Goal: Information Seeking & Learning: Learn about a topic

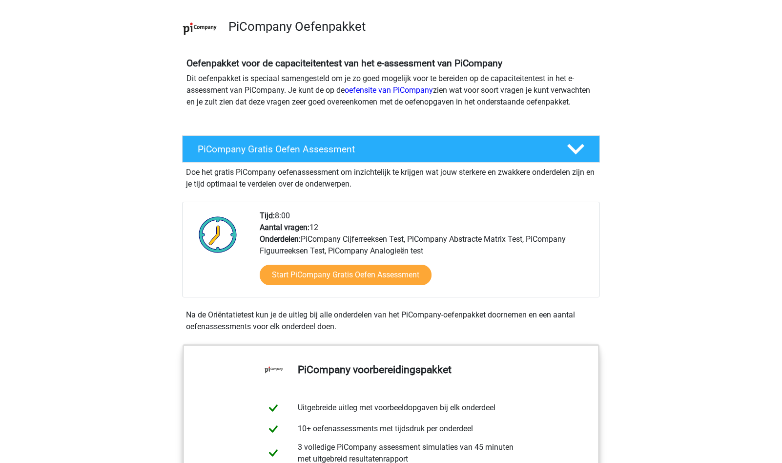
scroll to position [65, 0]
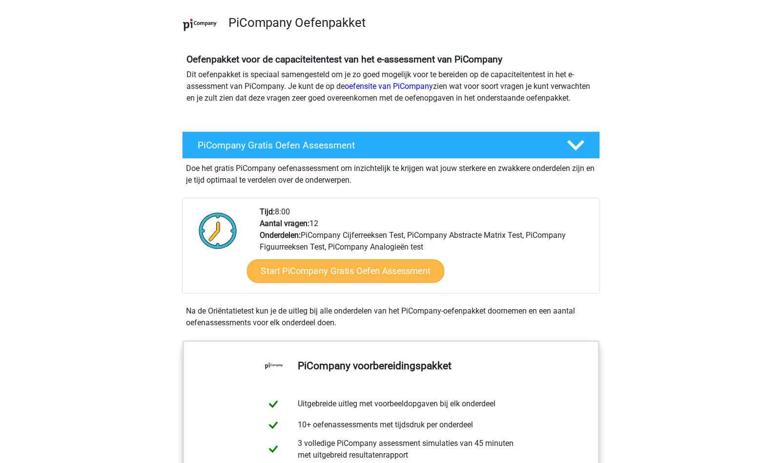
click at [374, 282] on link "Start PiCompany Gratis Oefen Assessment" at bounding box center [346, 270] width 198 height 23
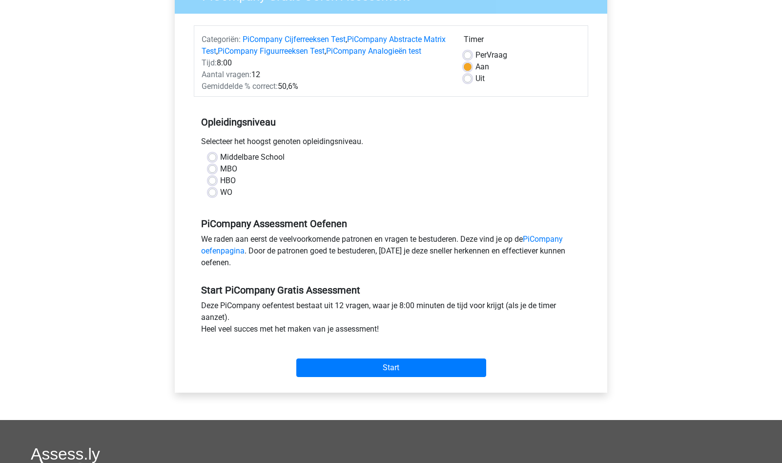
scroll to position [102, 0]
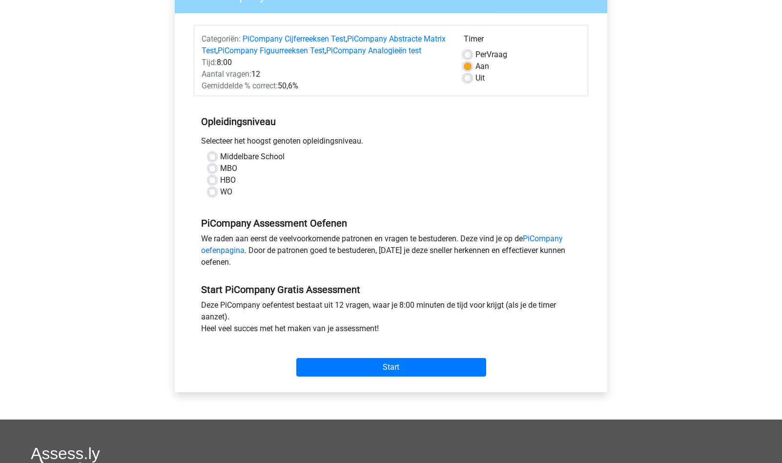
click at [220, 198] on label "WO" at bounding box center [226, 192] width 12 height 12
click at [212, 196] on input "WO" at bounding box center [212, 191] width 8 height 10
radio input "true"
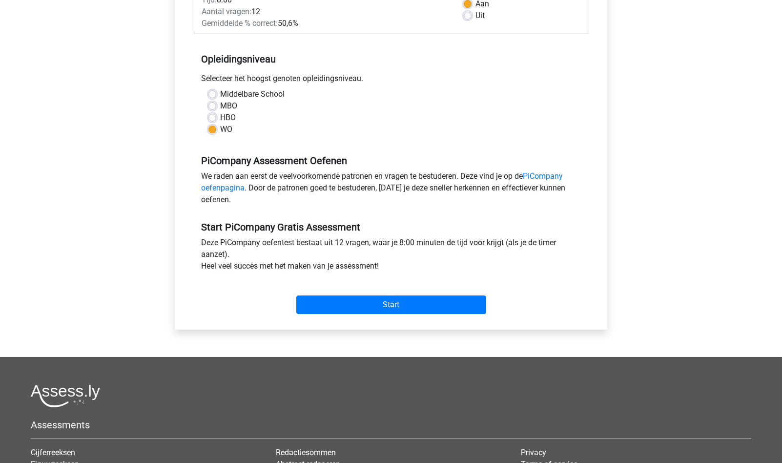
scroll to position [172, 0]
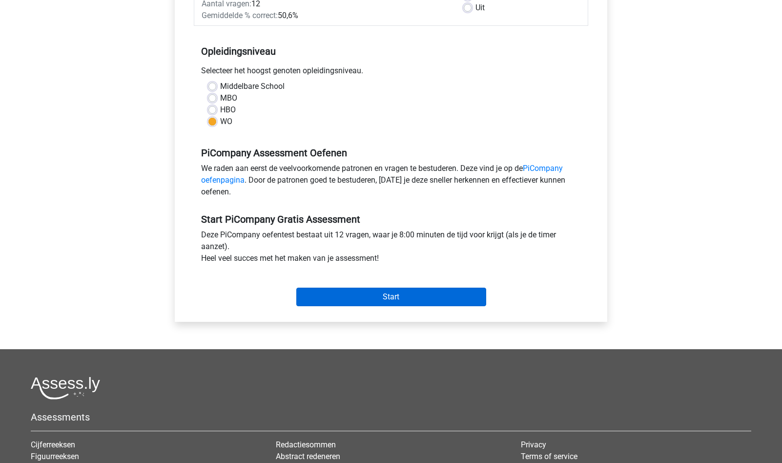
click at [417, 306] on input "Start" at bounding box center [391, 297] width 190 height 19
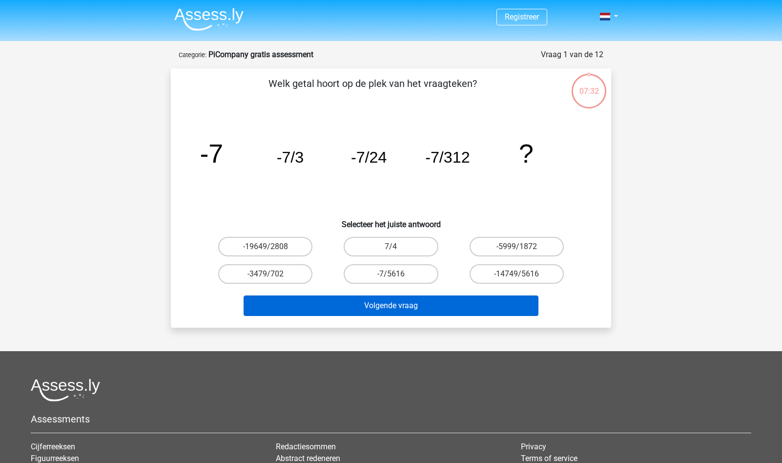
click at [381, 307] on button "Volgende vraag" at bounding box center [391, 305] width 295 height 21
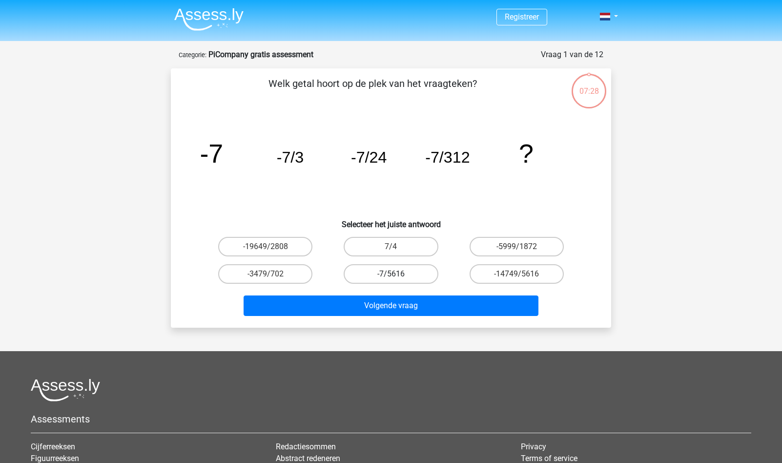
click at [402, 269] on label "-7/5616" at bounding box center [391, 274] width 94 height 20
click at [397, 274] on input "-7/5616" at bounding box center [394, 277] width 6 height 6
radio input "true"
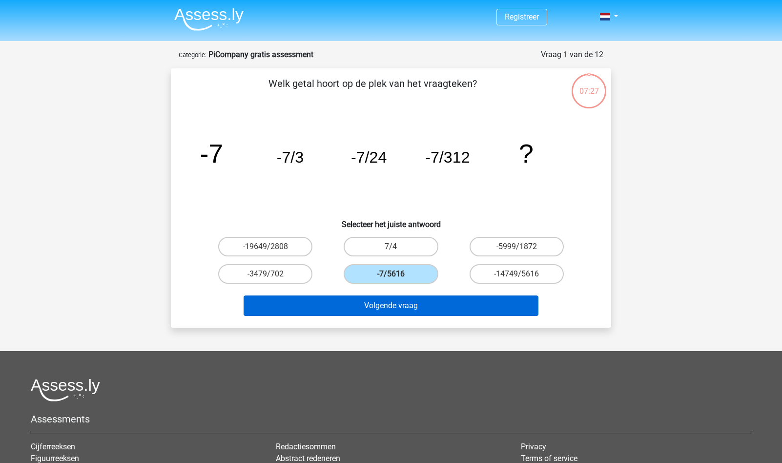
click at [415, 304] on button "Volgende vraag" at bounding box center [391, 305] width 295 height 21
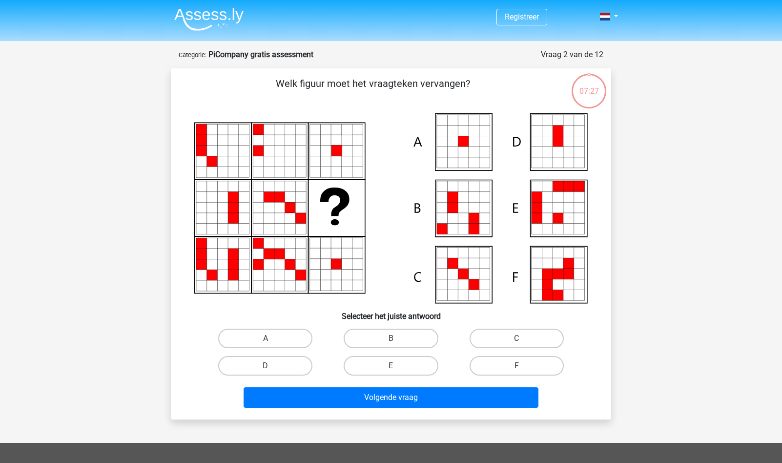
scroll to position [49, 0]
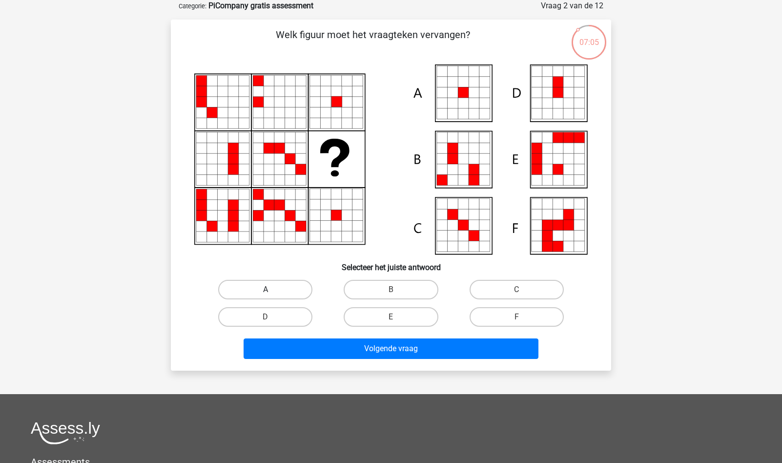
click at [271, 289] on label "A" at bounding box center [265, 290] width 94 height 20
click at [271, 290] on input "A" at bounding box center [269, 293] width 6 height 6
radio input "true"
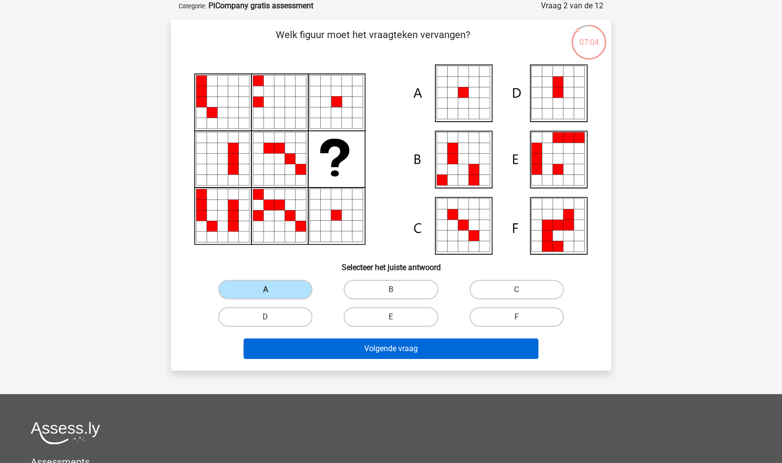
click at [399, 349] on button "Volgende vraag" at bounding box center [391, 348] width 295 height 21
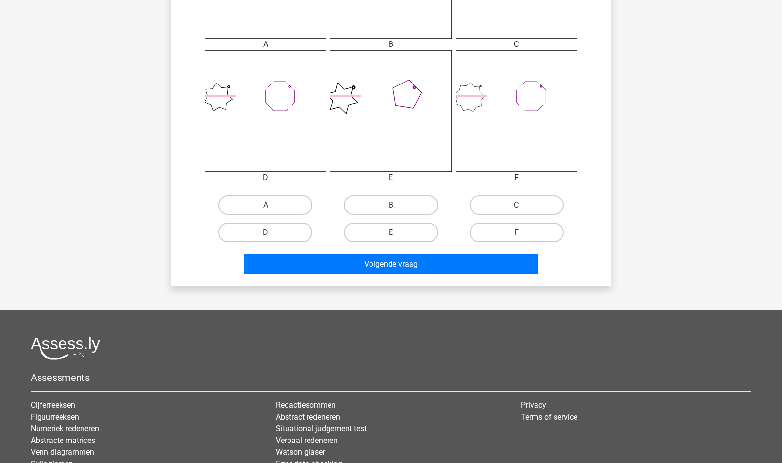
scroll to position [488, 0]
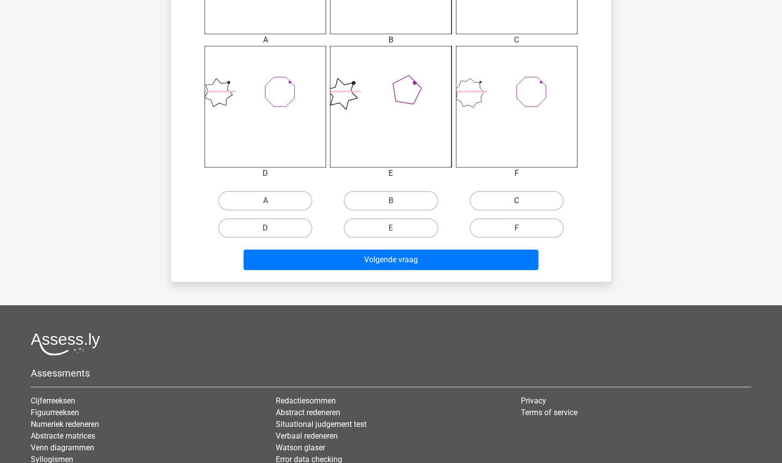
click at [485, 203] on label "C" at bounding box center [517, 201] width 94 height 20
click at [517, 203] on input "C" at bounding box center [520, 204] width 6 height 6
radio input "true"
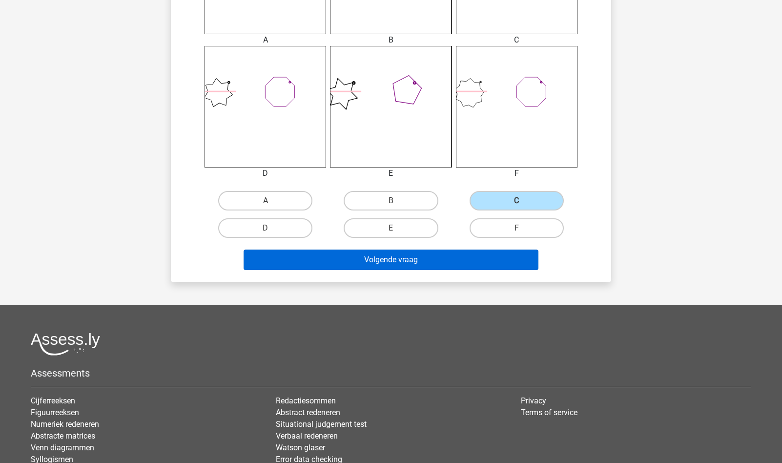
click at [396, 253] on button "Volgende vraag" at bounding box center [391, 259] width 295 height 21
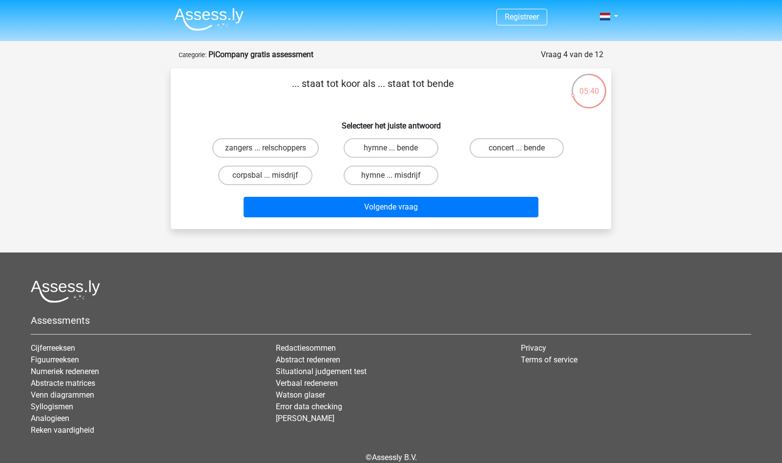
scroll to position [0, 0]
click at [281, 145] on label "zangers ... relschoppers" at bounding box center [265, 148] width 106 height 20
click at [272, 148] on input "zangers ... relschoppers" at bounding box center [269, 151] width 6 height 6
radio input "true"
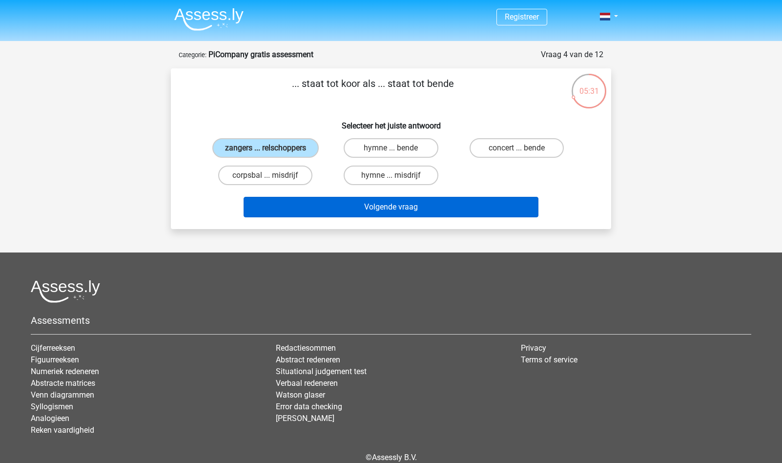
click at [414, 206] on button "Volgende vraag" at bounding box center [391, 207] width 295 height 21
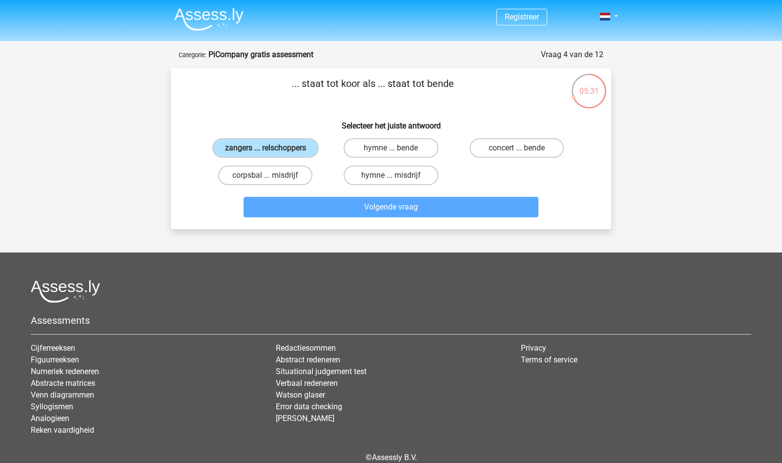
scroll to position [49, 0]
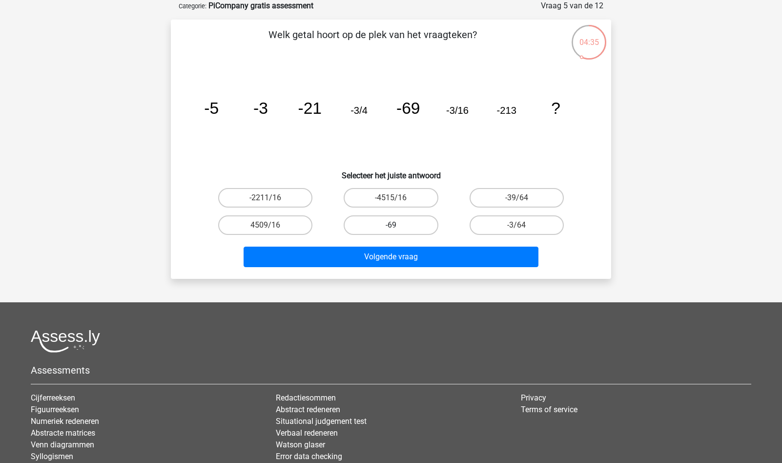
click at [391, 222] on label "-69" at bounding box center [391, 225] width 94 height 20
click at [391, 225] on input "-69" at bounding box center [394, 228] width 6 height 6
radio input "true"
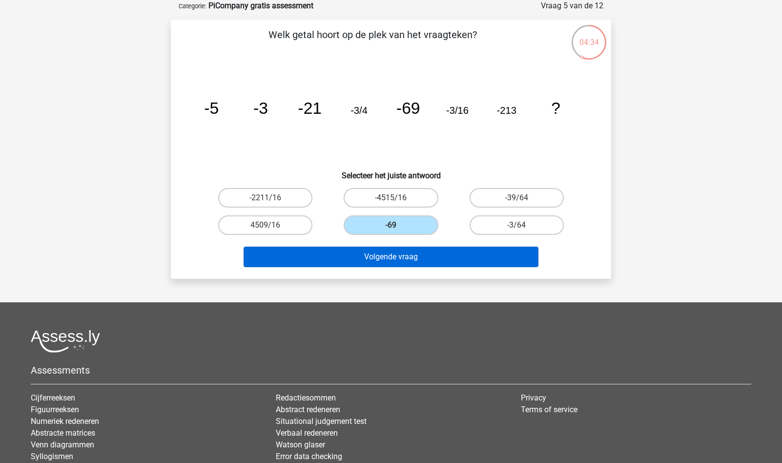
click at [385, 258] on button "Volgende vraag" at bounding box center [391, 257] width 295 height 21
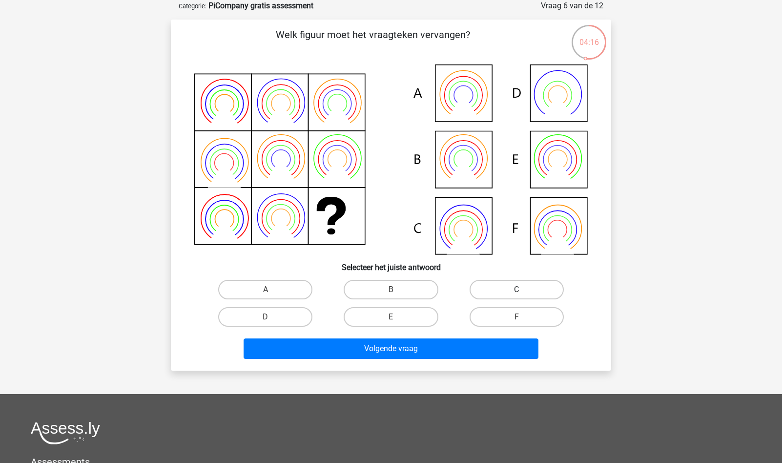
click at [519, 288] on label "C" at bounding box center [517, 290] width 94 height 20
click at [519, 290] on input "C" at bounding box center [520, 293] width 6 height 6
radio input "true"
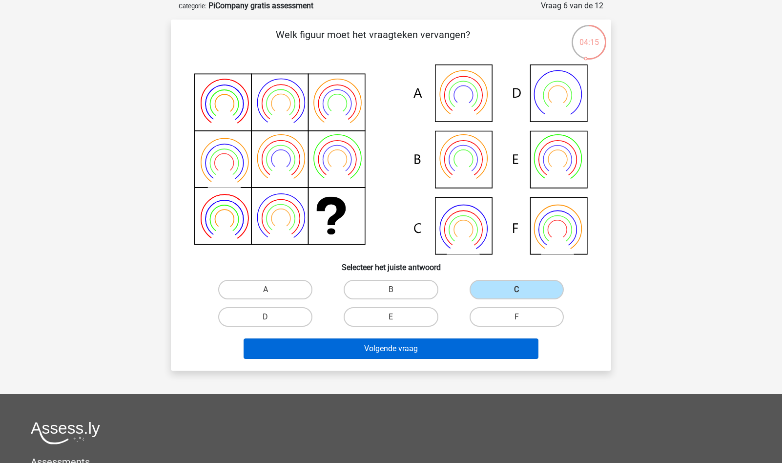
click at [417, 345] on button "Volgende vraag" at bounding box center [391, 348] width 295 height 21
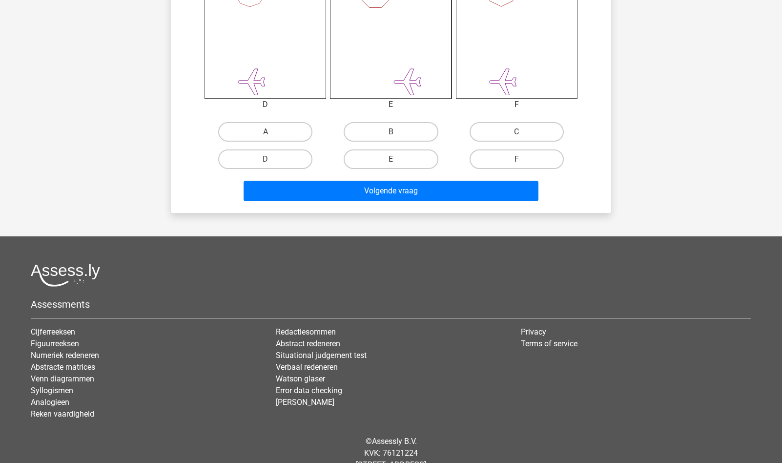
scroll to position [557, 0]
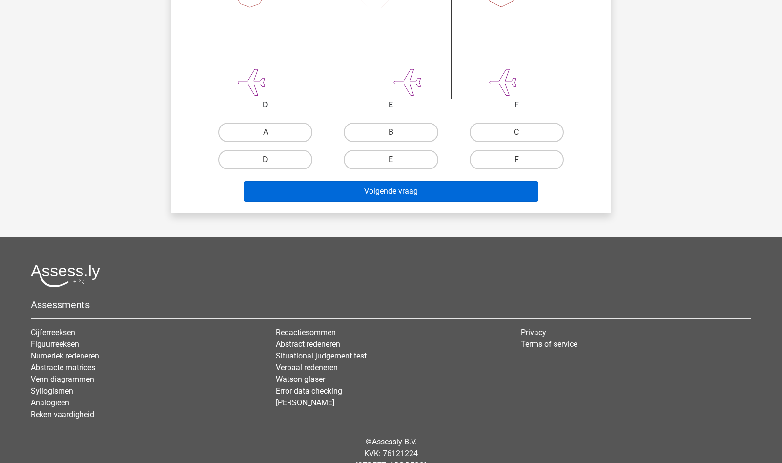
click at [395, 194] on button "Volgende vraag" at bounding box center [391, 191] width 295 height 21
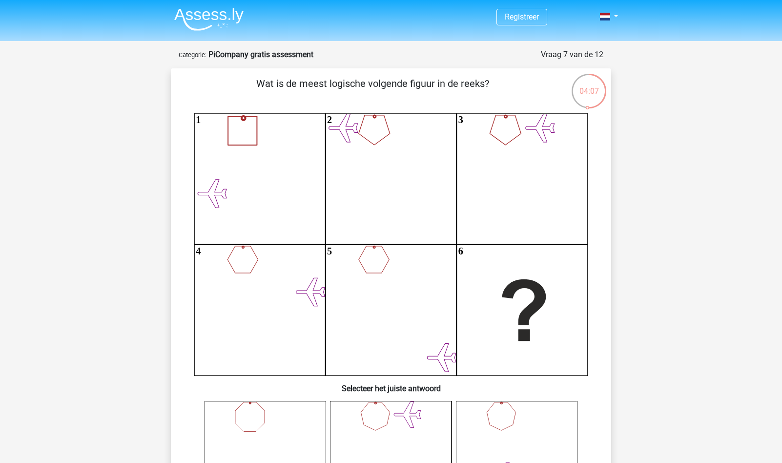
scroll to position [0, 0]
click at [199, 21] on img at bounding box center [208, 19] width 69 height 23
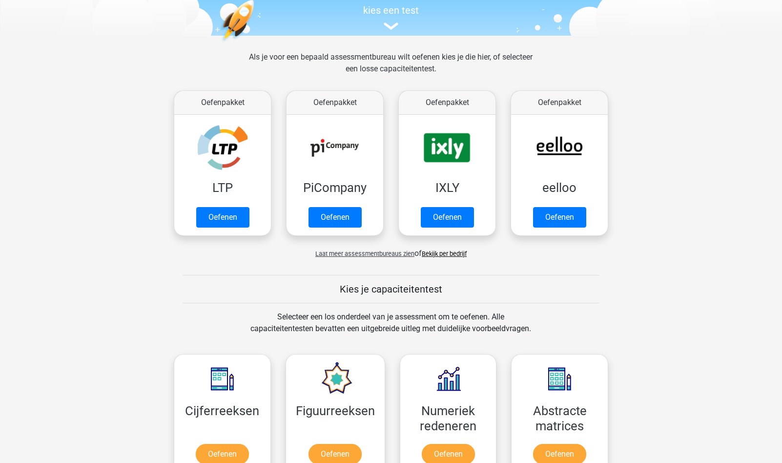
scroll to position [104, 0]
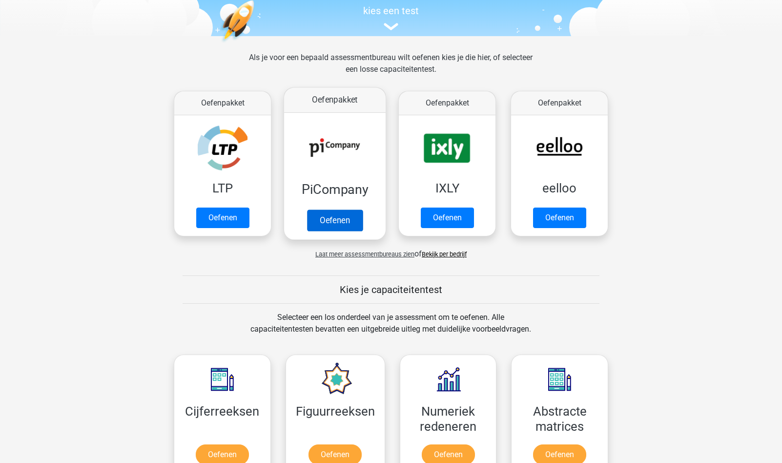
click at [336, 218] on link "Oefenen" at bounding box center [335, 219] width 56 height 21
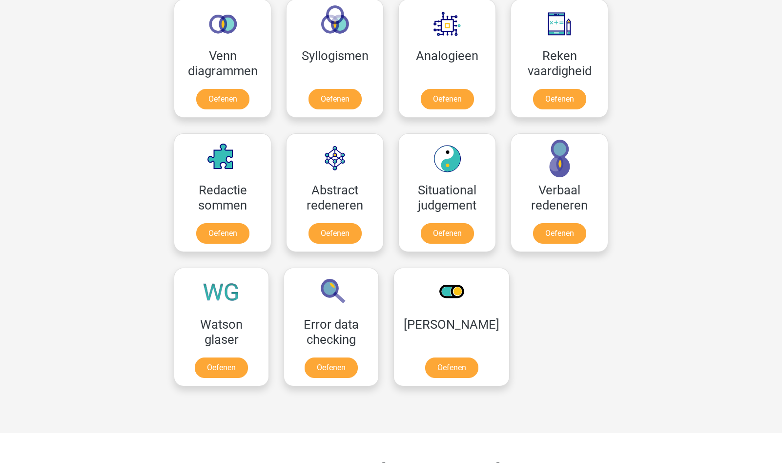
scroll to position [595, 0]
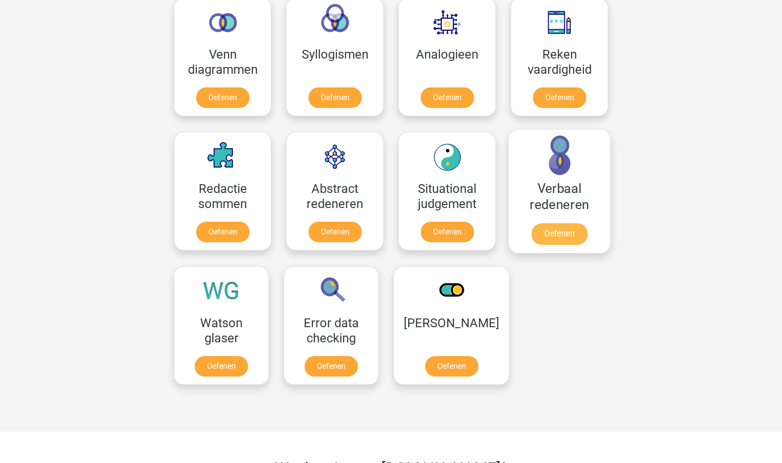
click at [565, 241] on link "Oefenen" at bounding box center [560, 233] width 56 height 21
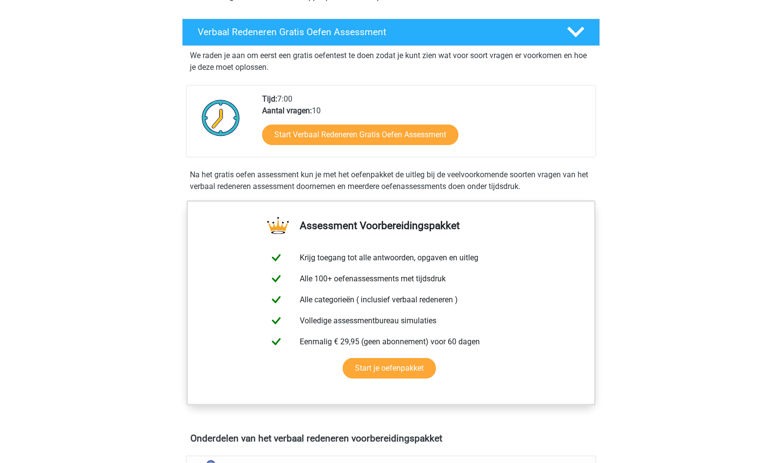
scroll to position [156, 0]
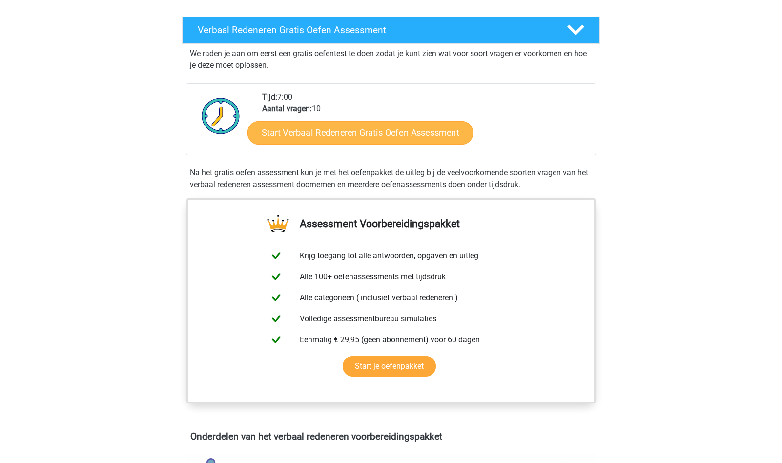
click at [363, 132] on link "Start Verbaal Redeneren Gratis Oefen Assessment" at bounding box center [361, 132] width 226 height 23
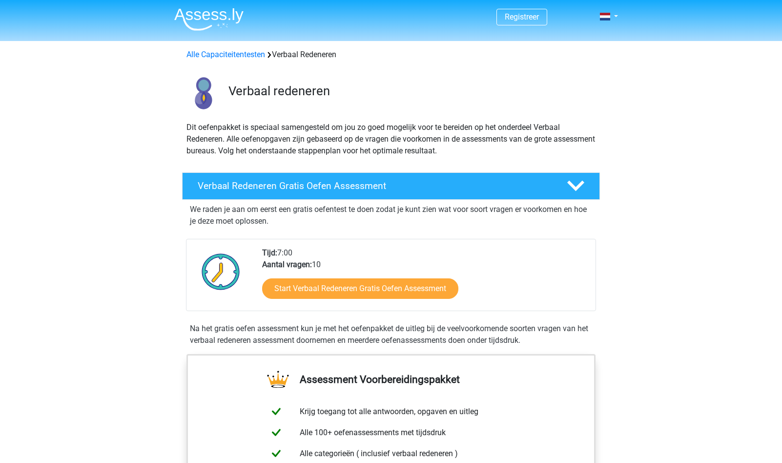
scroll to position [0, 0]
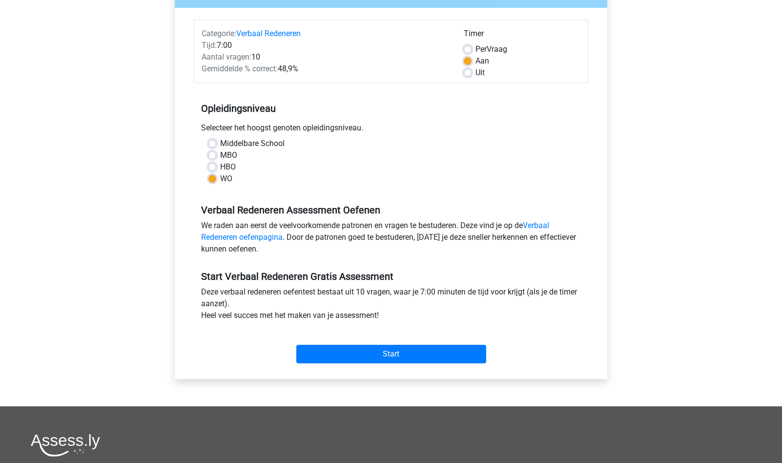
scroll to position [108, 0]
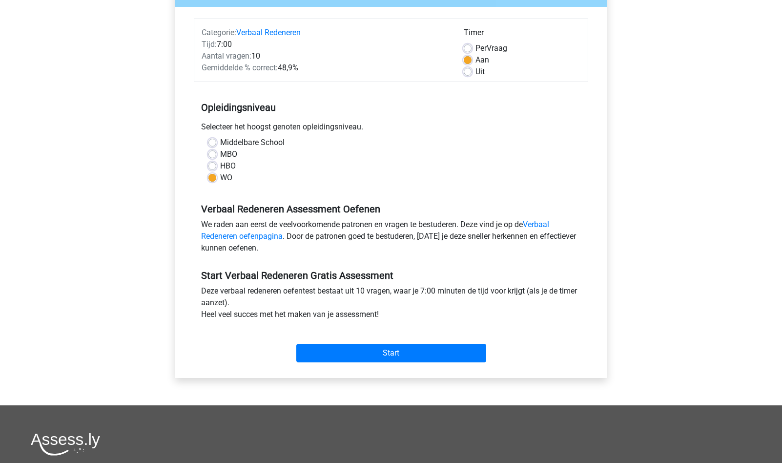
click at [220, 139] on label "Middelbare School" at bounding box center [252, 143] width 64 height 12
click at [216, 139] on input "Middelbare School" at bounding box center [212, 142] width 8 height 10
radio input "true"
click at [429, 353] on input "Start" at bounding box center [391, 353] width 190 height 19
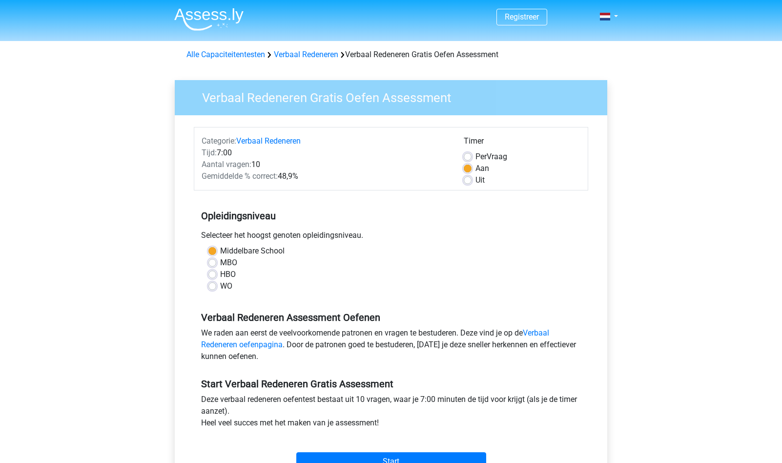
scroll to position [0, 0]
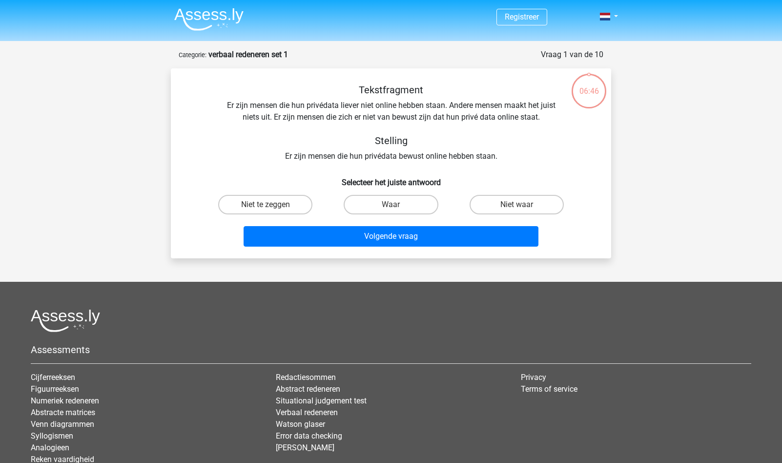
click at [268, 209] on input "Niet te zeggen" at bounding box center [269, 208] width 6 height 6
radio input "true"
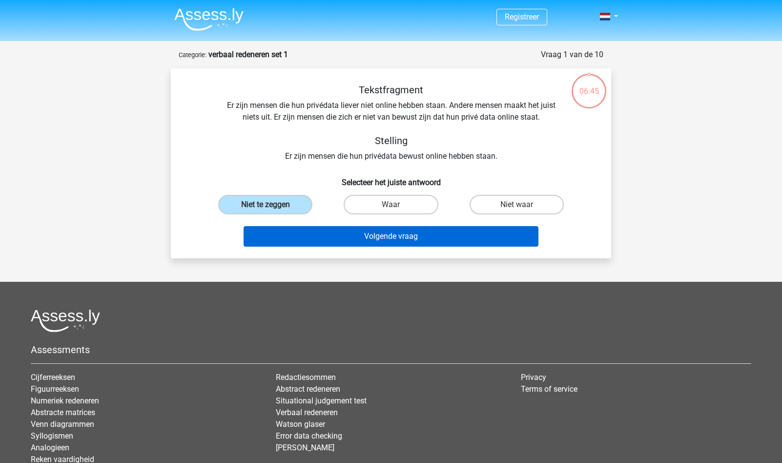
click at [404, 234] on button "Volgende vraag" at bounding box center [391, 236] width 295 height 21
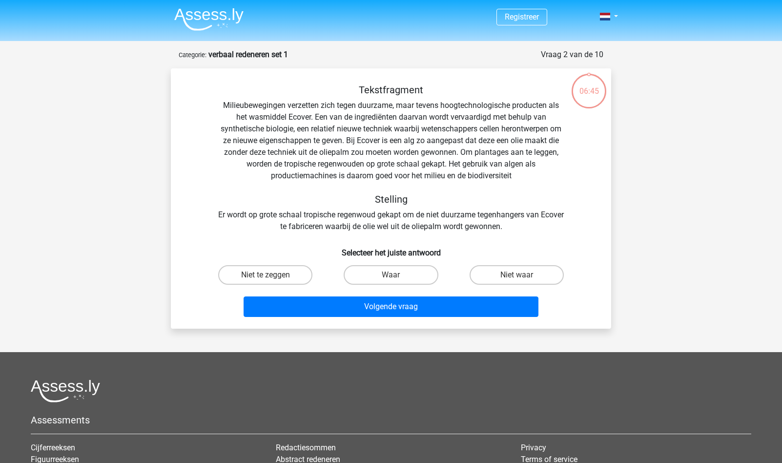
scroll to position [49, 0]
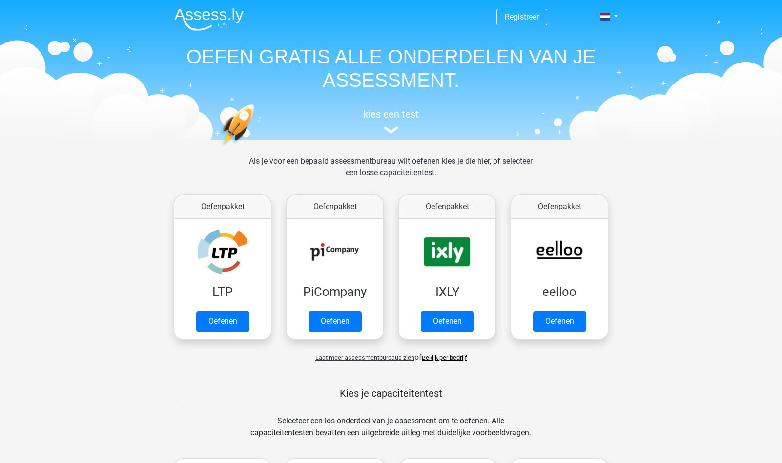
scroll to position [595, 0]
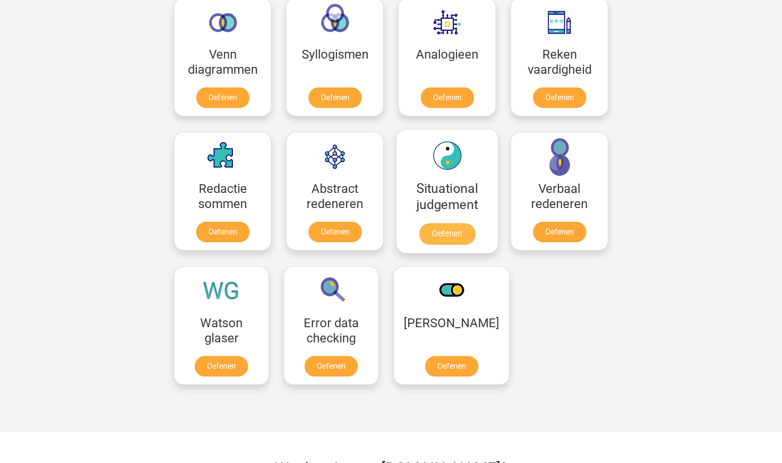
click at [453, 223] on link "Oefenen" at bounding box center [447, 233] width 56 height 21
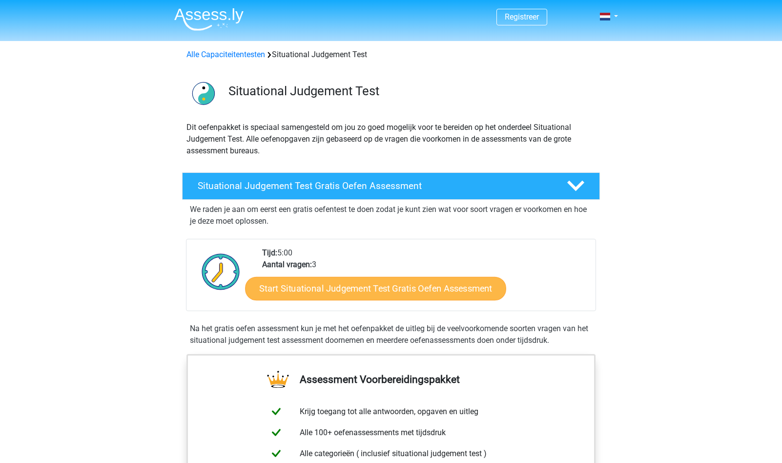
click at [402, 288] on link "Start Situational Judgement Test Gratis Oefen Assessment" at bounding box center [375, 288] width 261 height 23
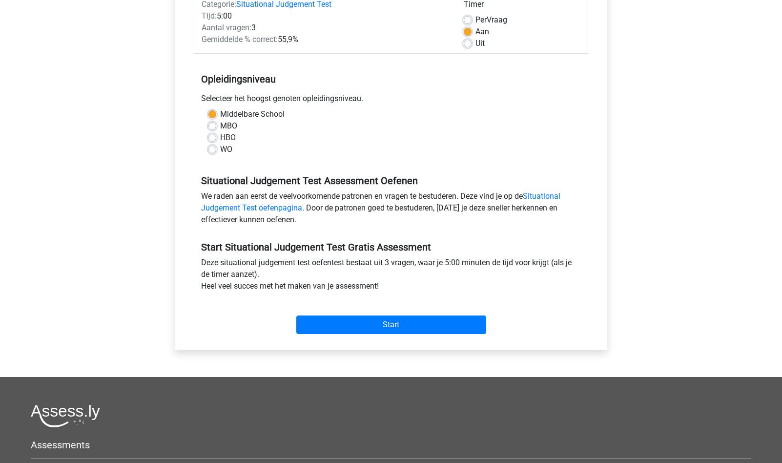
scroll to position [140, 0]
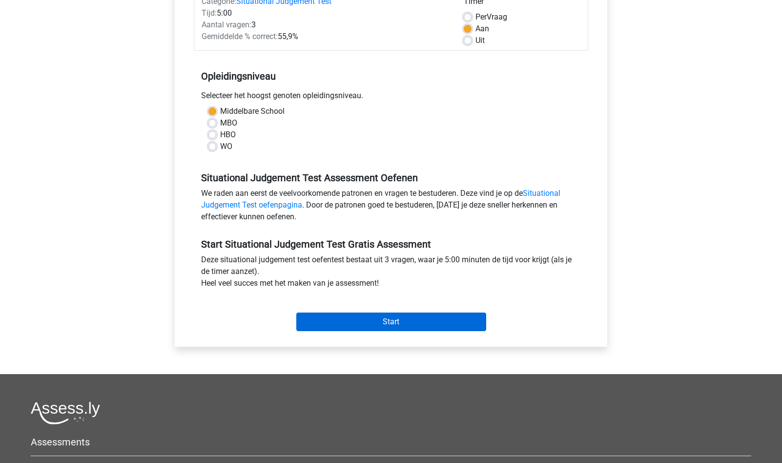
click at [449, 319] on input "Start" at bounding box center [391, 321] width 190 height 19
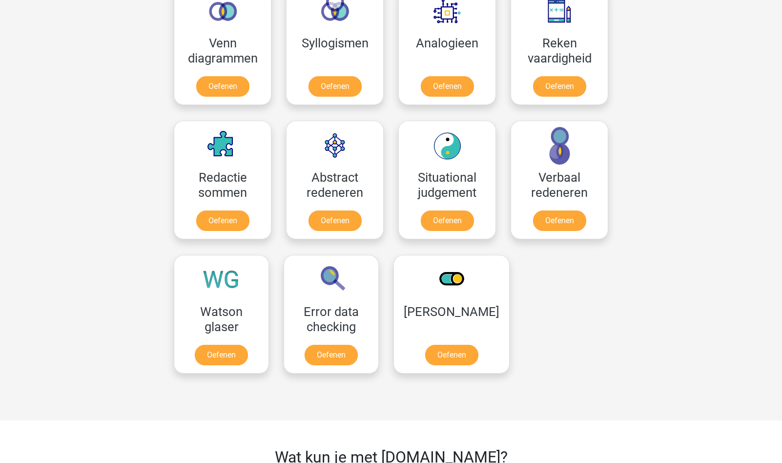
scroll to position [603, 0]
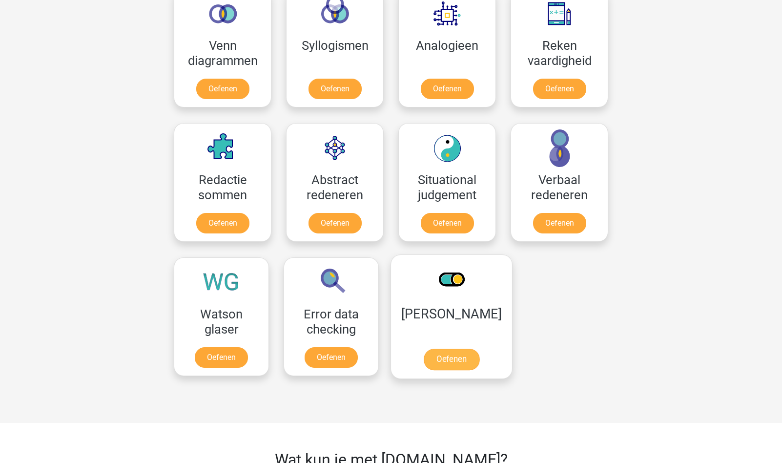
click at [455, 359] on link "Oefenen" at bounding box center [452, 359] width 56 height 21
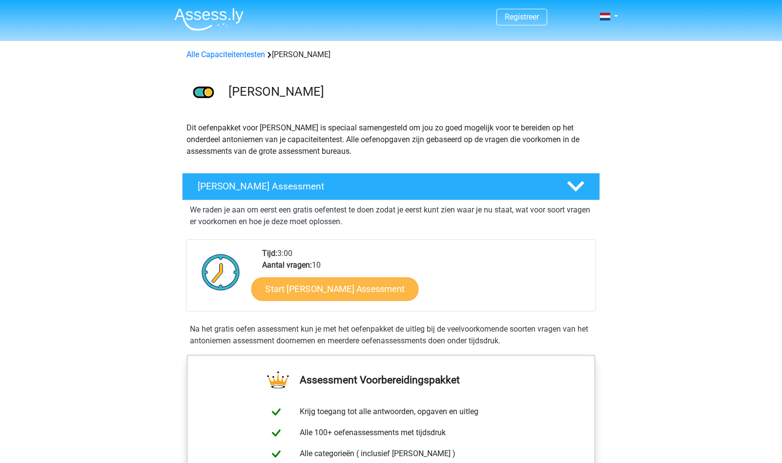
click at [401, 285] on link "Start Antoniemen Gratis Oefen Assessment" at bounding box center [334, 288] width 167 height 23
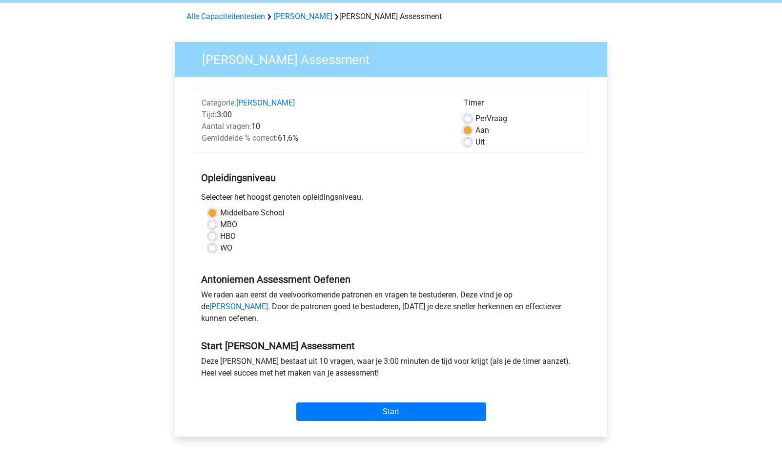
scroll to position [43, 0]
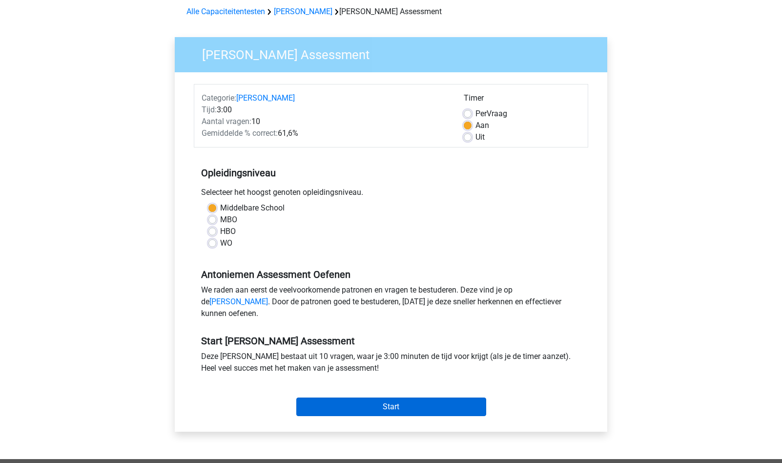
click at [403, 416] on input "Start" at bounding box center [391, 406] width 190 height 19
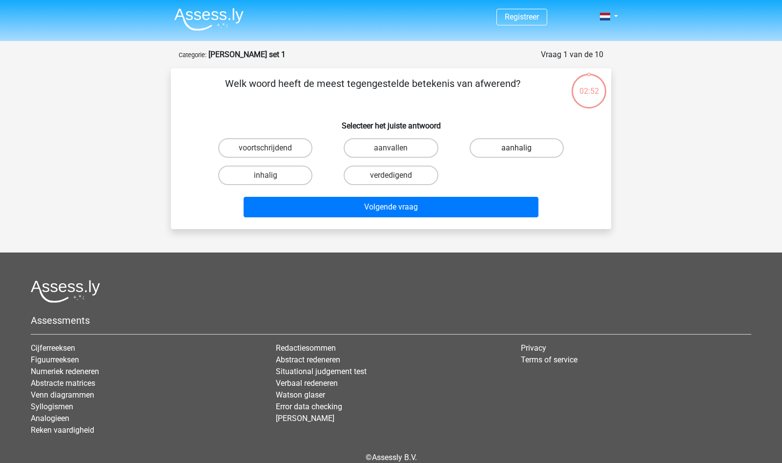
click at [496, 148] on label "aanhalig" at bounding box center [517, 148] width 94 height 20
click at [517, 148] on input "aanhalig" at bounding box center [520, 151] width 6 height 6
radio input "true"
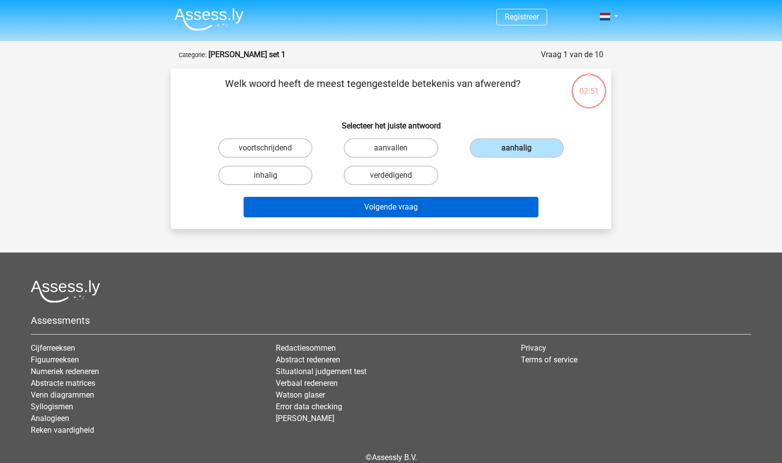
click at [422, 208] on button "Volgende vraag" at bounding box center [391, 207] width 295 height 21
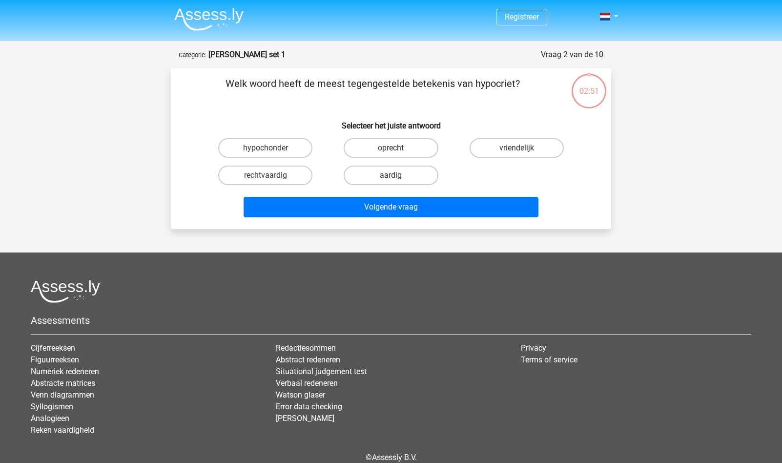
scroll to position [47, 0]
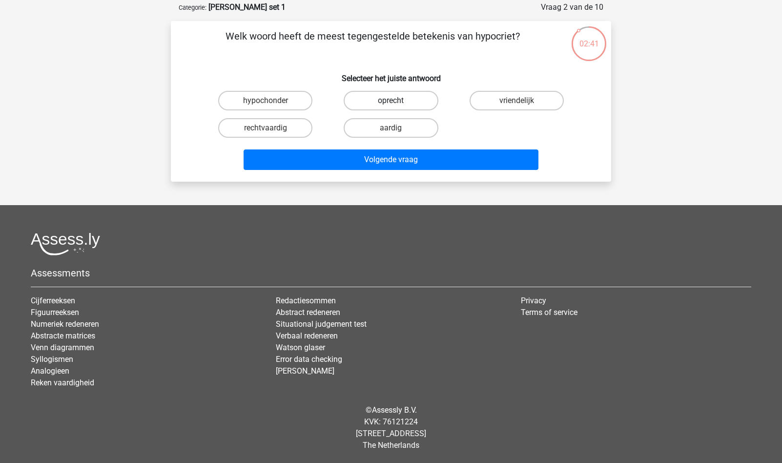
click at [362, 103] on label "oprecht" at bounding box center [391, 101] width 94 height 20
click at [391, 103] on input "oprecht" at bounding box center [394, 104] width 6 height 6
radio input "true"
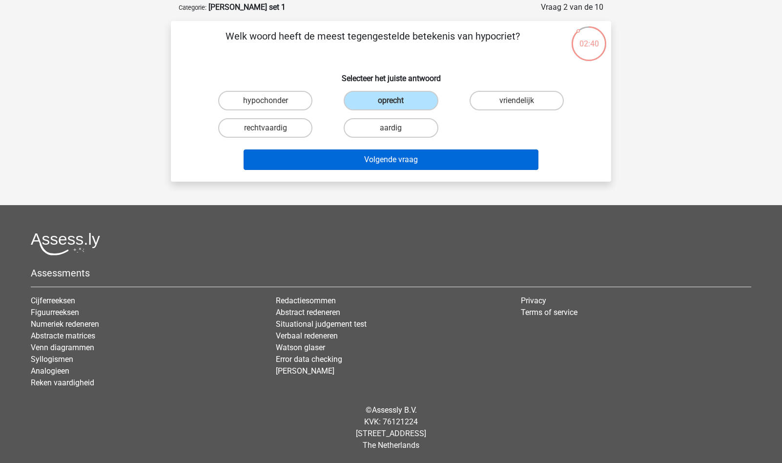
click at [380, 156] on button "Volgende vraag" at bounding box center [391, 159] width 295 height 21
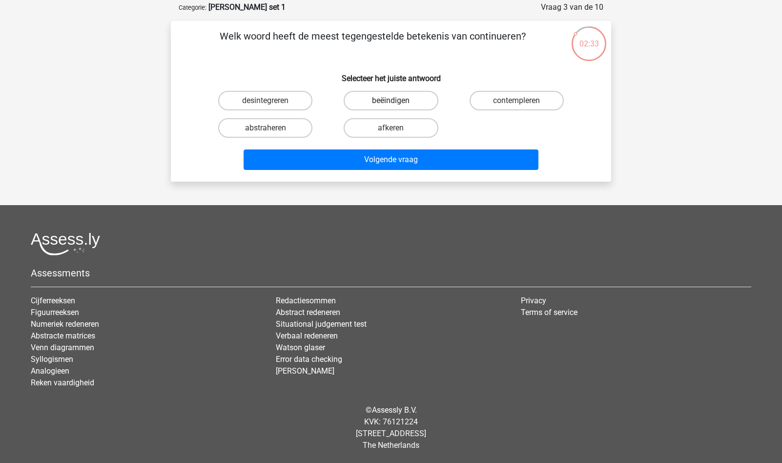
click at [398, 102] on label "beëindigen" at bounding box center [391, 101] width 94 height 20
click at [397, 102] on input "beëindigen" at bounding box center [394, 104] width 6 height 6
radio input "true"
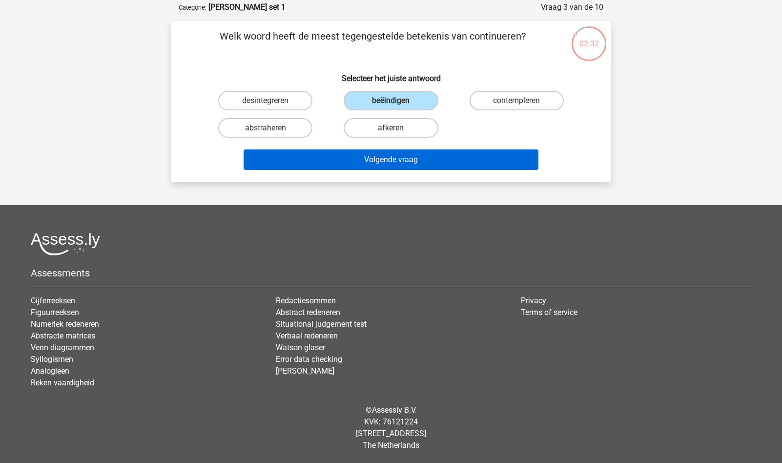
click at [391, 156] on button "Volgende vraag" at bounding box center [391, 159] width 295 height 21
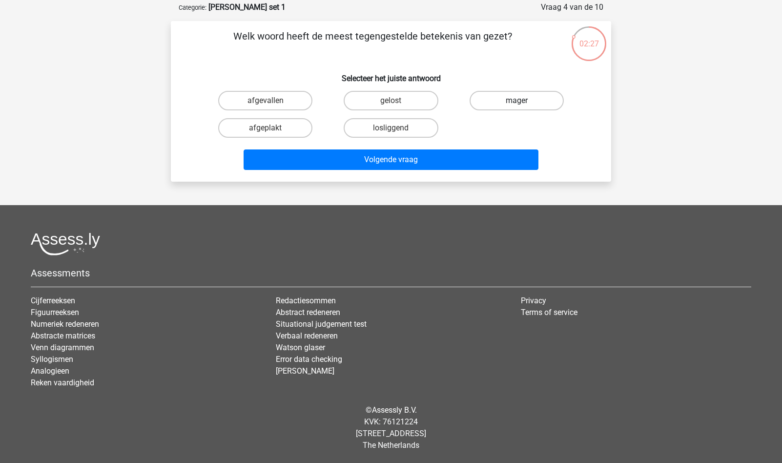
click at [514, 100] on label "mager" at bounding box center [517, 101] width 94 height 20
click at [517, 101] on input "mager" at bounding box center [520, 104] width 6 height 6
radio input "true"
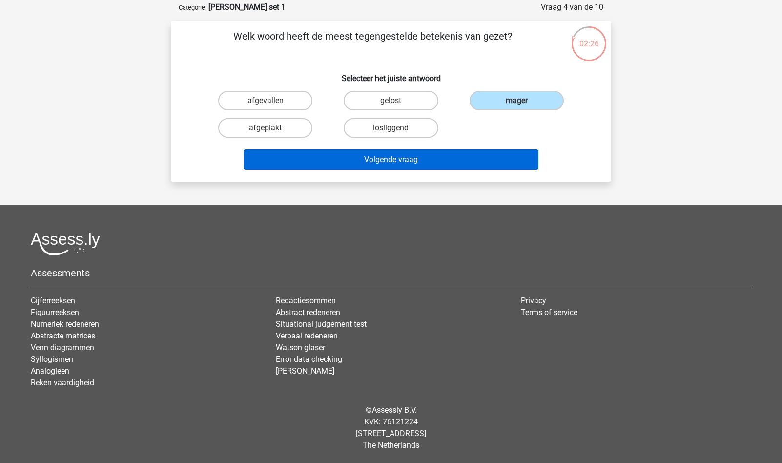
click at [415, 157] on button "Volgende vraag" at bounding box center [391, 159] width 295 height 21
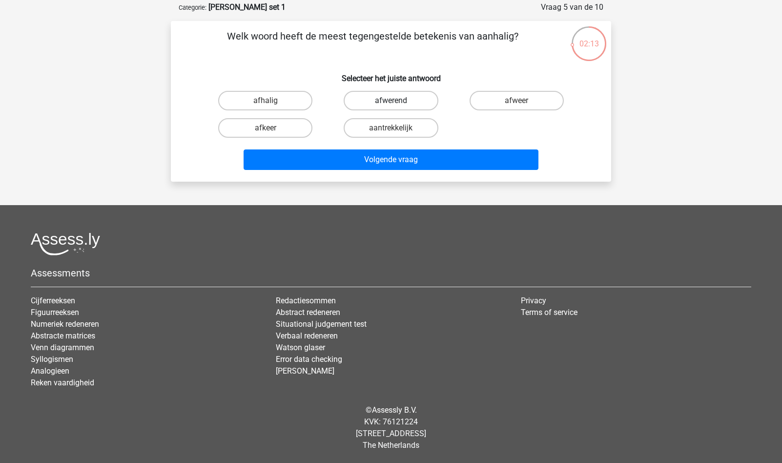
click at [390, 99] on label "afwerend" at bounding box center [391, 101] width 94 height 20
click at [391, 101] on input "afwerend" at bounding box center [394, 104] width 6 height 6
radio input "true"
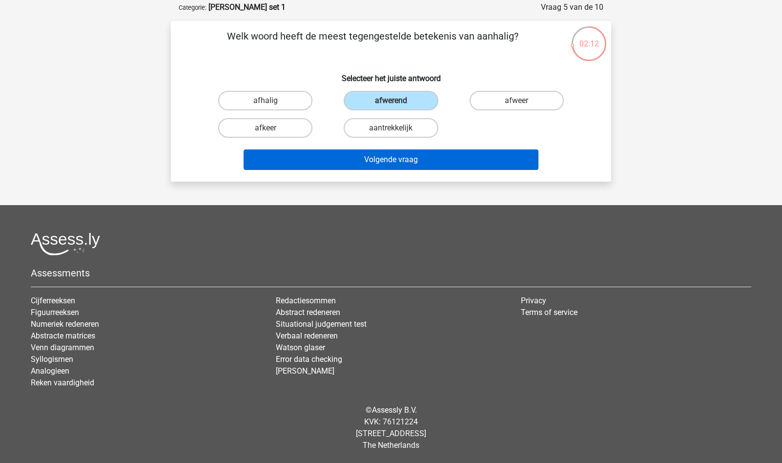
click at [397, 158] on button "Volgende vraag" at bounding box center [391, 159] width 295 height 21
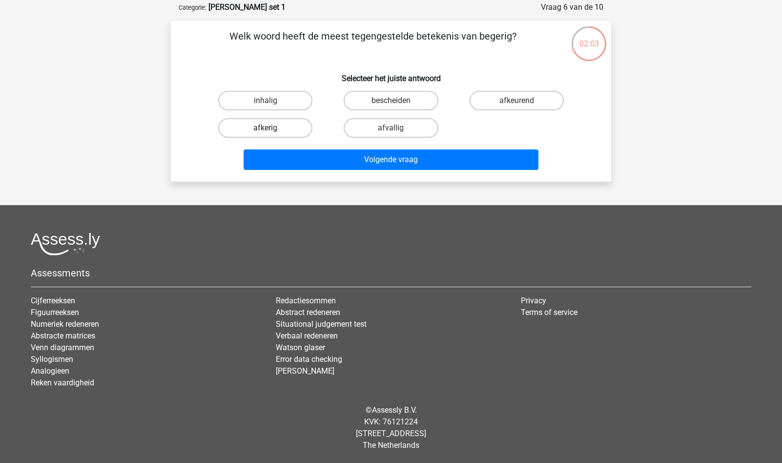
click at [277, 129] on label "afkerig" at bounding box center [265, 128] width 94 height 20
click at [272, 129] on input "afkerig" at bounding box center [269, 131] width 6 height 6
radio input "true"
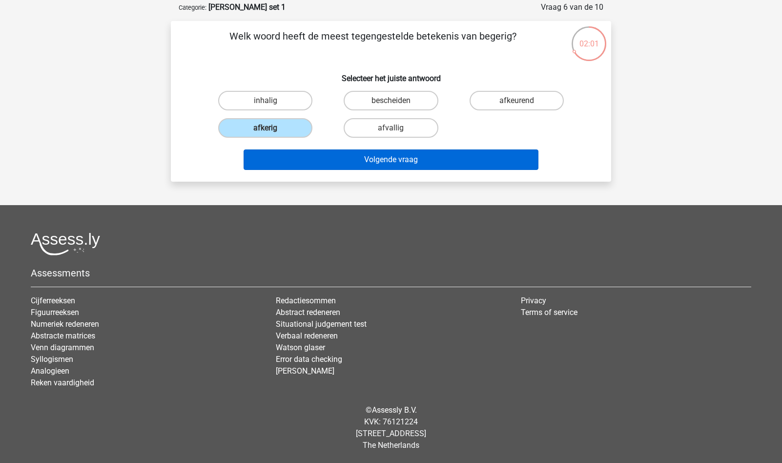
click at [398, 161] on button "Volgende vraag" at bounding box center [391, 159] width 295 height 21
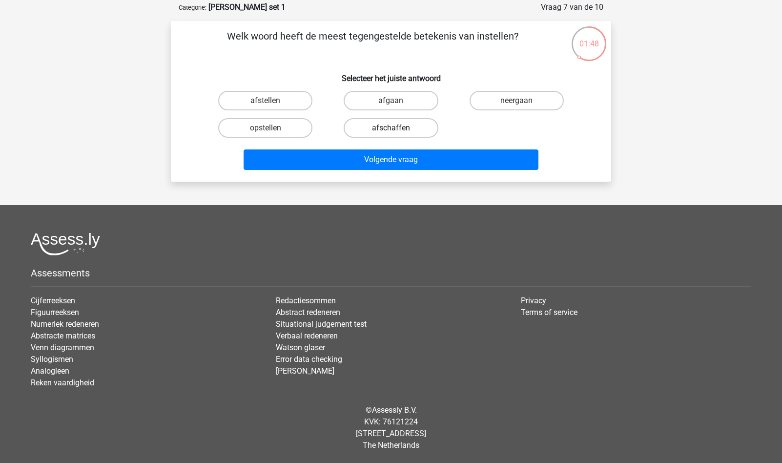
click at [389, 123] on label "afschaffen" at bounding box center [391, 128] width 94 height 20
click at [391, 128] on input "afschaffen" at bounding box center [394, 131] width 6 height 6
radio input "true"
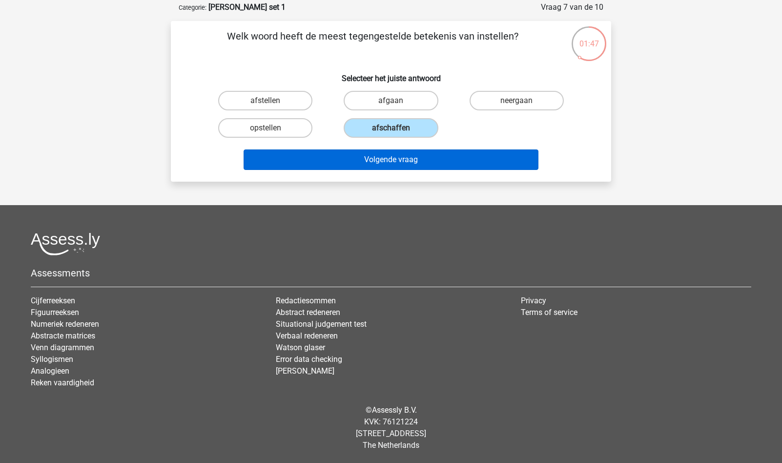
click at [417, 160] on button "Volgende vraag" at bounding box center [391, 159] width 295 height 21
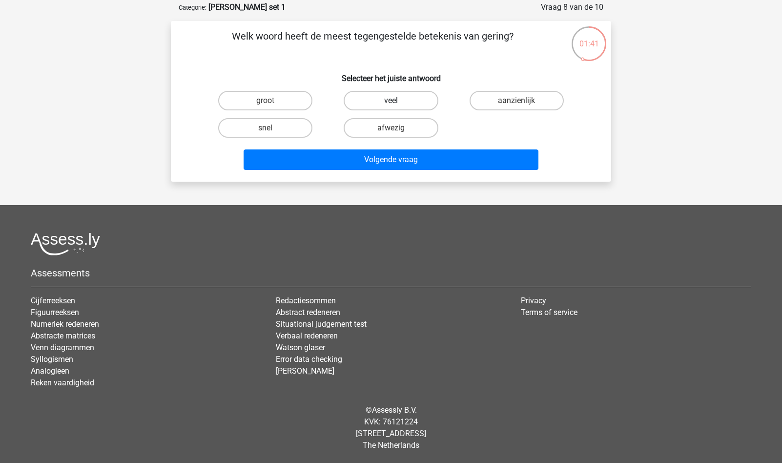
click at [388, 99] on label "veel" at bounding box center [391, 101] width 94 height 20
click at [391, 101] on input "veel" at bounding box center [394, 104] width 6 height 6
radio input "true"
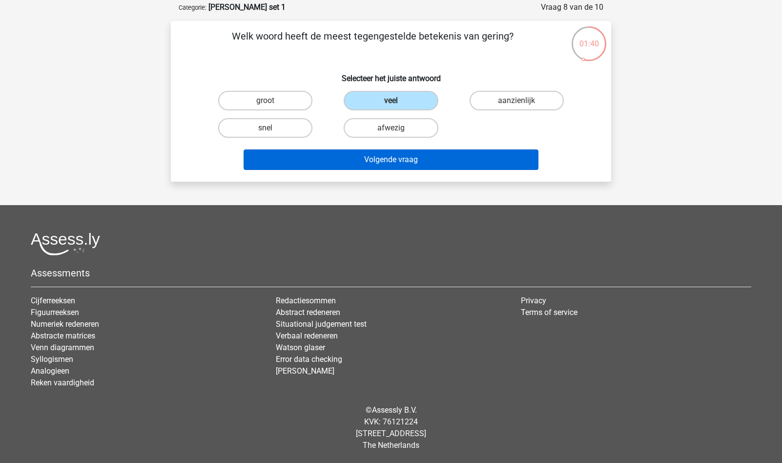
click at [408, 158] on button "Volgende vraag" at bounding box center [391, 159] width 295 height 21
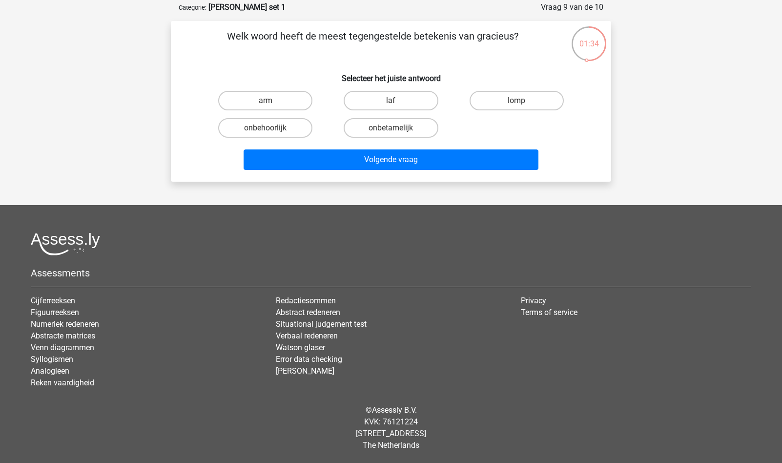
click at [517, 103] on input "lomp" at bounding box center [520, 104] width 6 height 6
radio input "true"
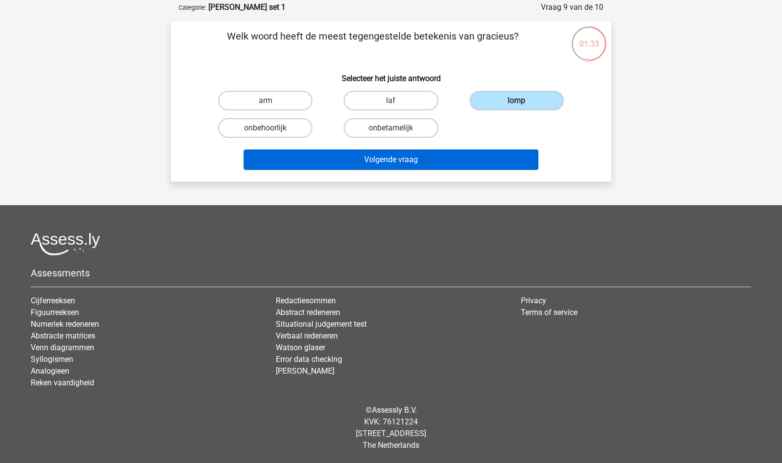
click at [415, 158] on button "Volgende vraag" at bounding box center [391, 159] width 295 height 21
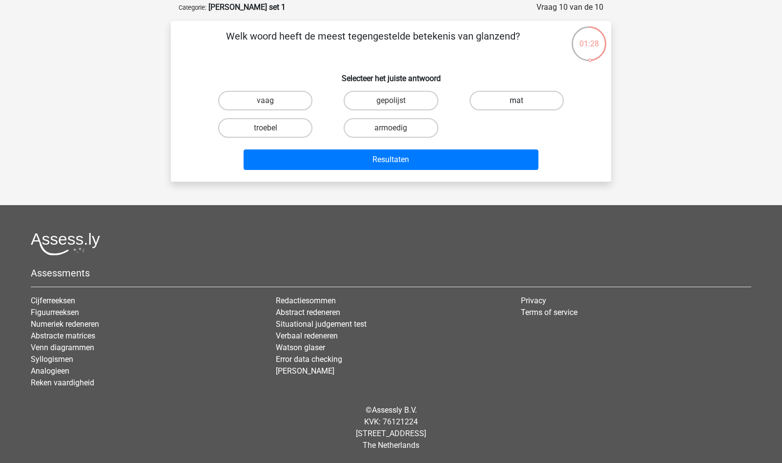
click at [514, 97] on label "mat" at bounding box center [517, 101] width 94 height 20
click at [517, 101] on input "mat" at bounding box center [520, 104] width 6 height 6
radio input "true"
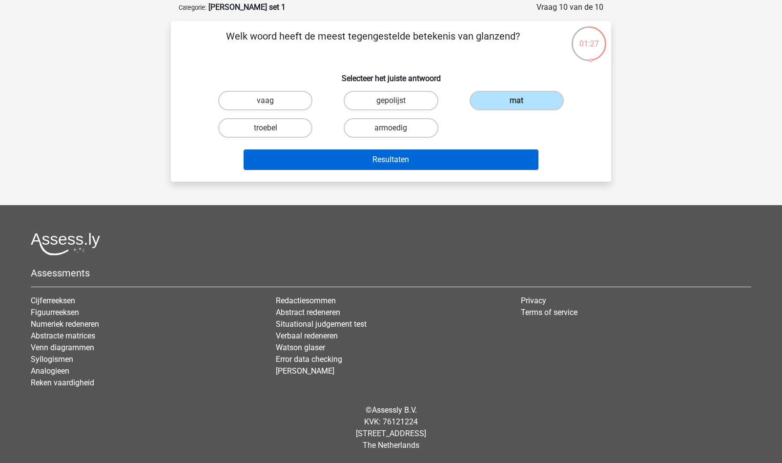
click at [408, 162] on button "Resultaten" at bounding box center [391, 159] width 295 height 21
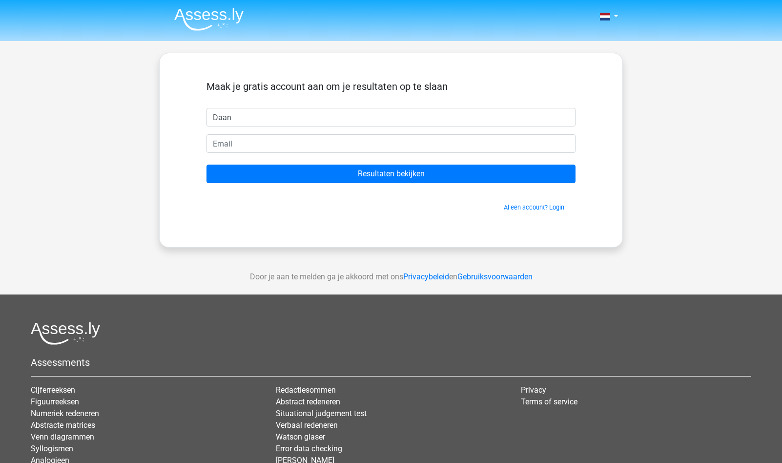
type input "Daan"
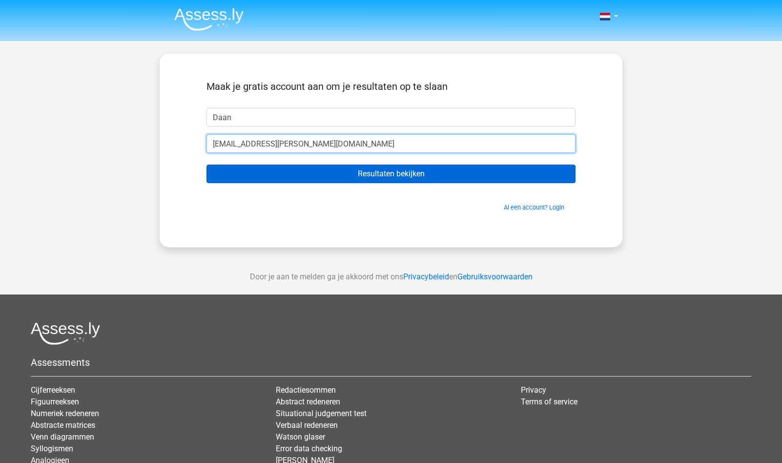
type input "[EMAIL_ADDRESS][PERSON_NAME][DOMAIN_NAME]"
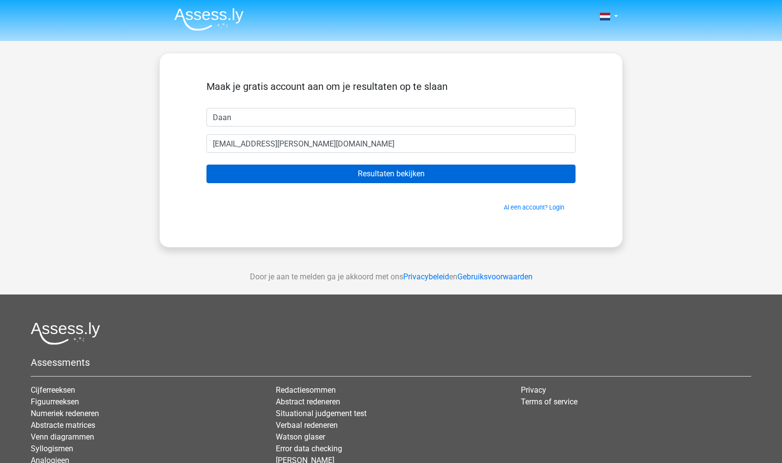
click at [391, 172] on input "Resultaten bekijken" at bounding box center [391, 174] width 369 height 19
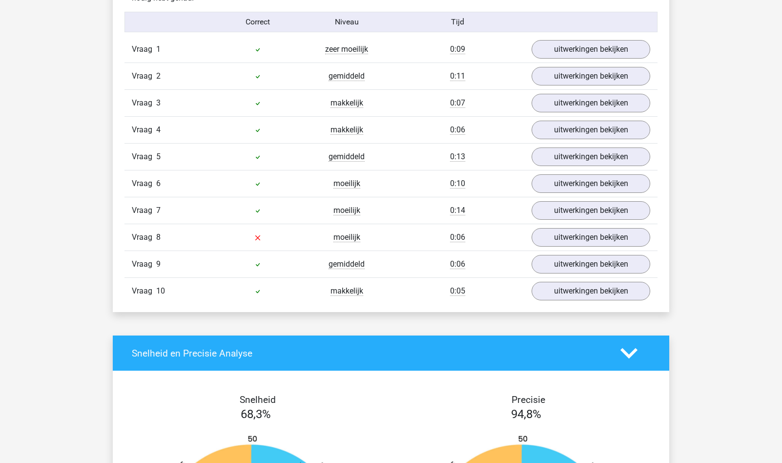
scroll to position [810, 0]
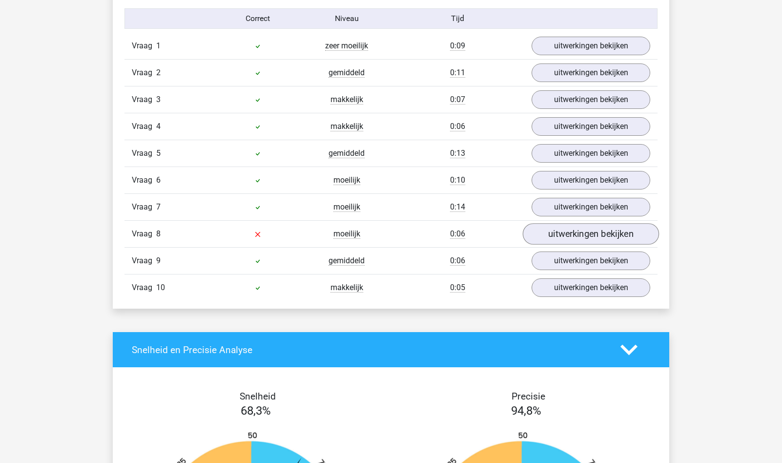
click at [567, 236] on link "uitwerkingen bekijken" at bounding box center [591, 233] width 136 height 21
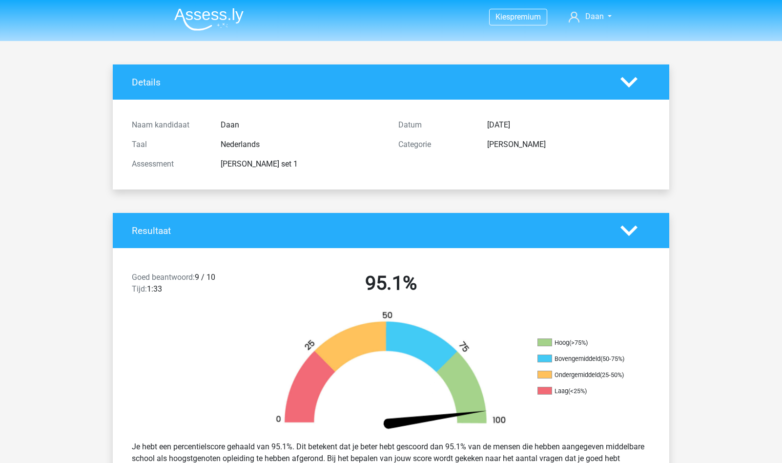
scroll to position [0, 0]
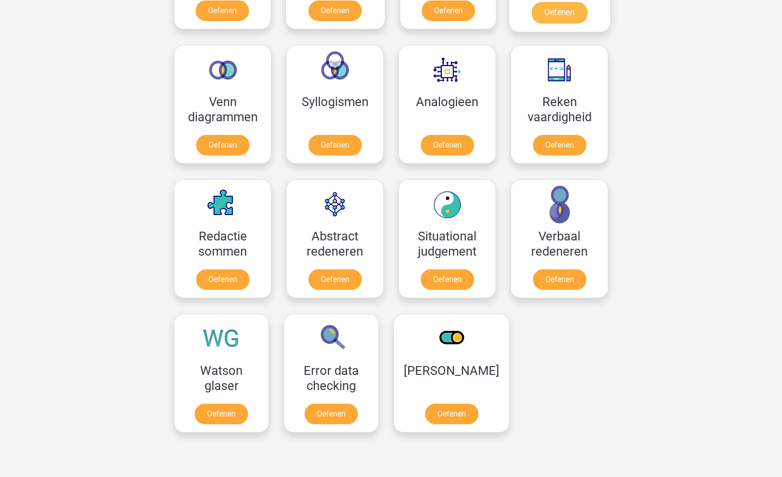
scroll to position [625, 0]
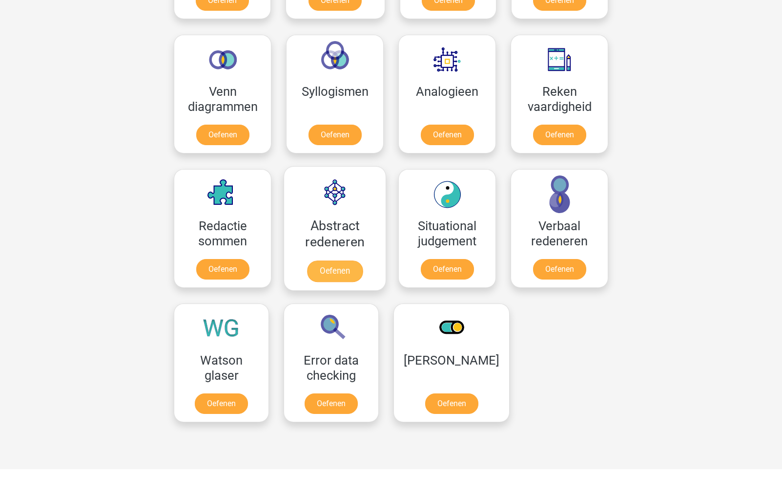
click at [332, 260] on link "Oefenen" at bounding box center [335, 270] width 56 height 21
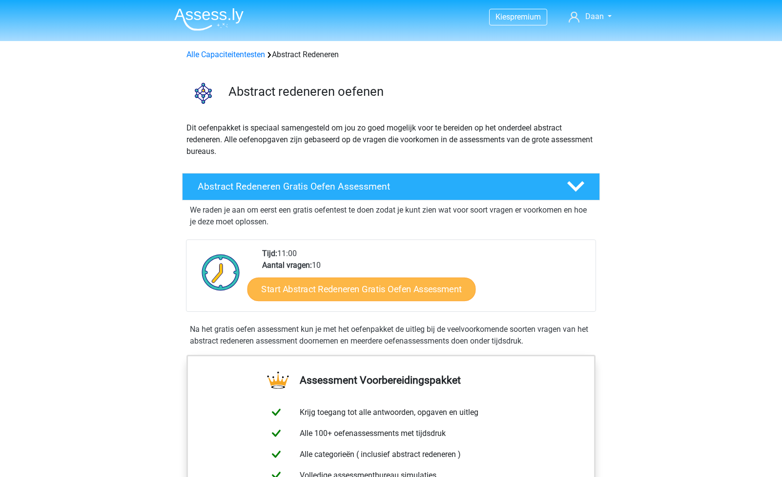
click at [423, 288] on link "Start Abstract Redeneren Gratis Oefen Assessment" at bounding box center [362, 288] width 228 height 23
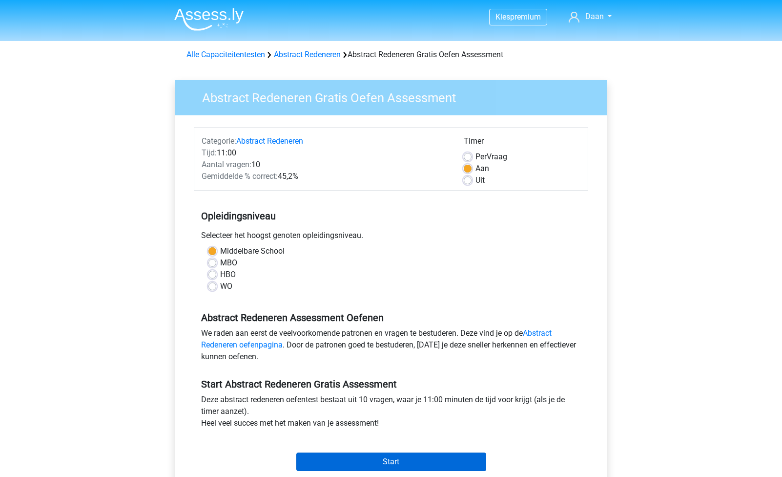
click at [442, 458] on input "Start" at bounding box center [391, 461] width 190 height 19
click at [383, 461] on input "Start" at bounding box center [391, 461] width 190 height 19
click at [309, 54] on link "Abstract Redeneren" at bounding box center [307, 54] width 67 height 9
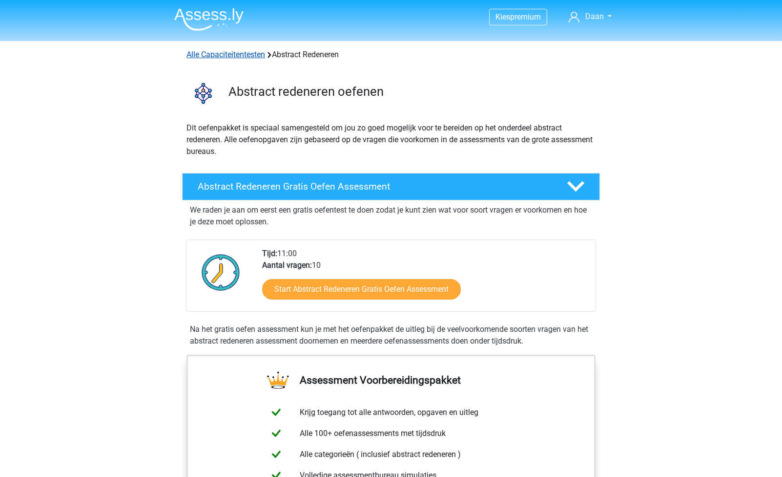
click at [243, 54] on link "Alle Capaciteitentesten" at bounding box center [226, 54] width 79 height 9
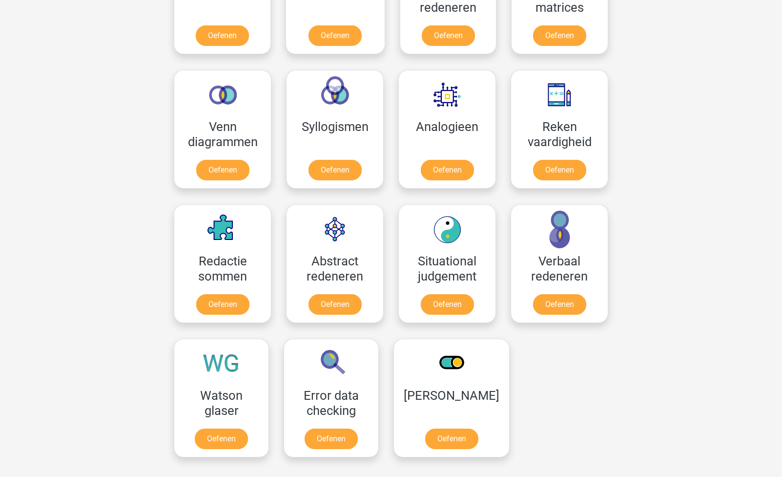
scroll to position [523, 0]
click at [344, 161] on link "Oefenen" at bounding box center [335, 171] width 56 height 21
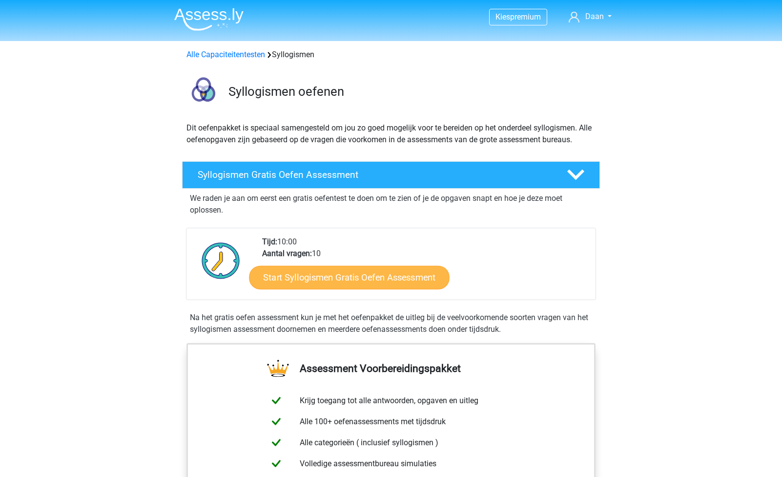
click at [417, 277] on link "Start Syllogismen Gratis Oefen Assessment" at bounding box center [349, 276] width 201 height 23
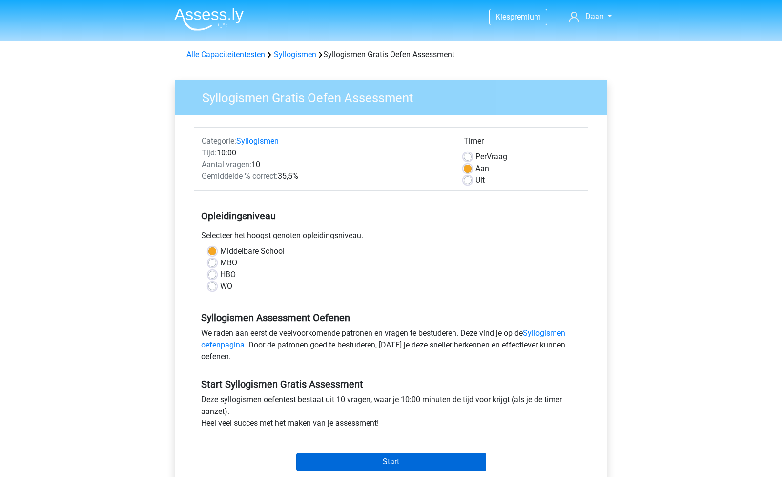
click at [387, 457] on input "Start" at bounding box center [391, 461] width 190 height 19
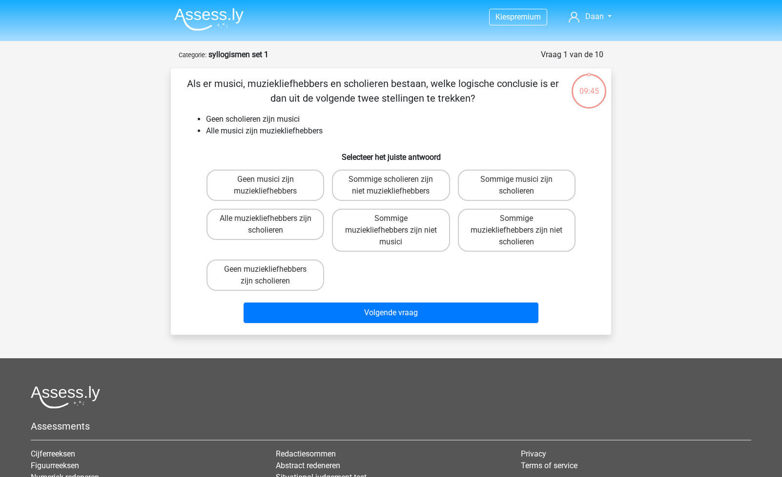
click at [365, 415] on div "Assessments Cijferreeksen Figuurreeksen Numeriek redeneren Abstracte matrices V…" at bounding box center [390, 467] width 735 height 164
click at [259, 233] on label "Alle muziekliefhebbers zijn scholieren" at bounding box center [266, 223] width 118 height 31
click at [266, 225] on input "Alle muziekliefhebbers zijn scholieren" at bounding box center [269, 221] width 6 height 6
radio input "true"
click at [259, 233] on label "Alle muziekliefhebbers zijn scholieren" at bounding box center [266, 223] width 118 height 31
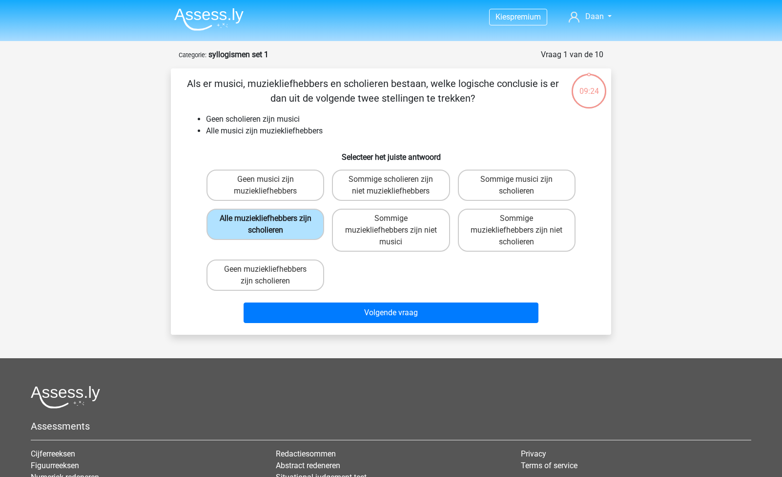
click at [266, 225] on input "Alle muziekliefhebbers zijn scholieren" at bounding box center [269, 221] width 6 height 6
click at [294, 283] on label "Geen muziekliefhebbers zijn scholieren" at bounding box center [266, 274] width 118 height 31
click at [272, 275] on input "Geen muziekliefhebbers zijn scholieren" at bounding box center [269, 272] width 6 height 6
radio input "true"
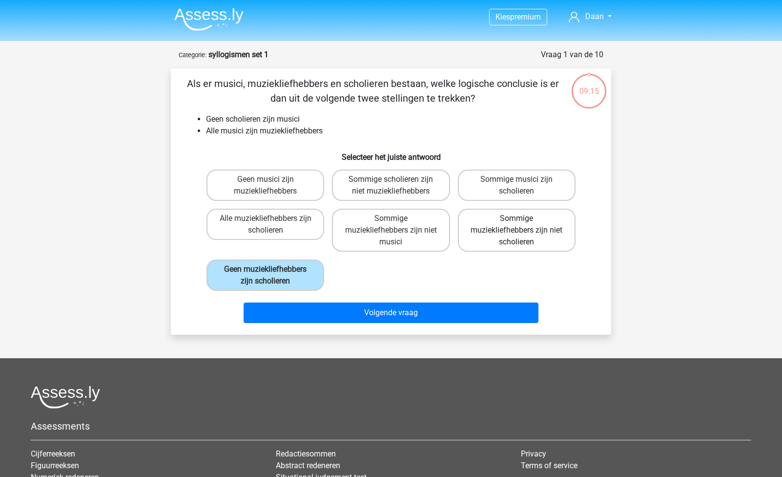
click at [505, 230] on label "Sommige muziekliefhebbers zijn niet scholieren" at bounding box center [517, 229] width 118 height 43
click at [517, 225] on input "Sommige muziekliefhebbers zijn niet scholieren" at bounding box center [520, 221] width 6 height 6
radio input "true"
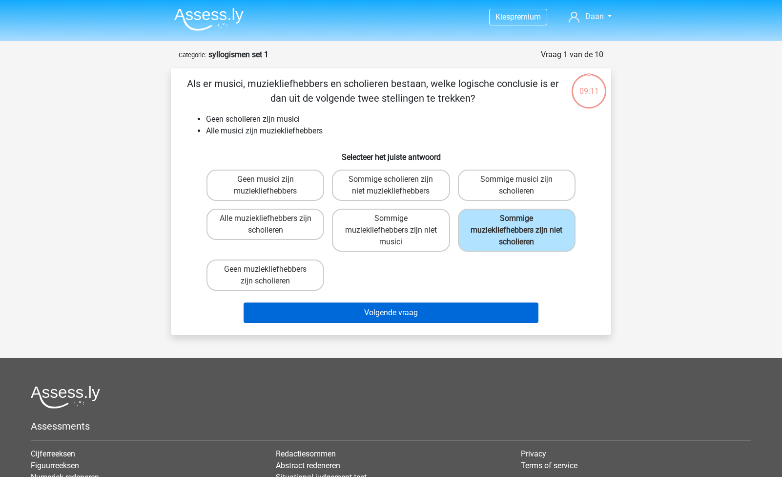
click at [390, 312] on button "Volgende vraag" at bounding box center [391, 312] width 295 height 21
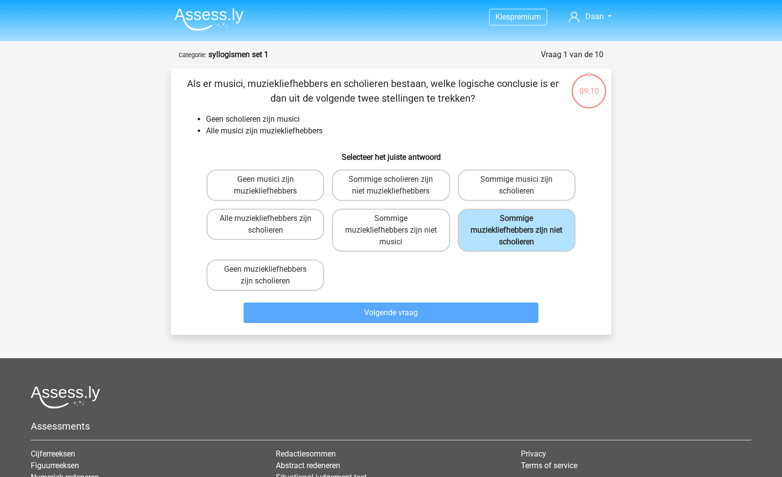
scroll to position [49, 0]
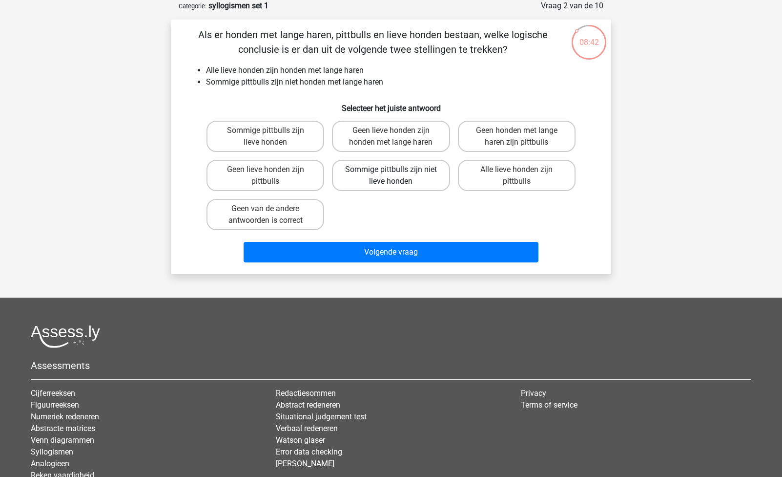
click at [367, 171] on label "Sommige pittbulls zijn niet lieve honden" at bounding box center [391, 175] width 118 height 31
click at [391, 171] on input "Sommige pittbulls zijn niet lieve honden" at bounding box center [394, 172] width 6 height 6
radio input "true"
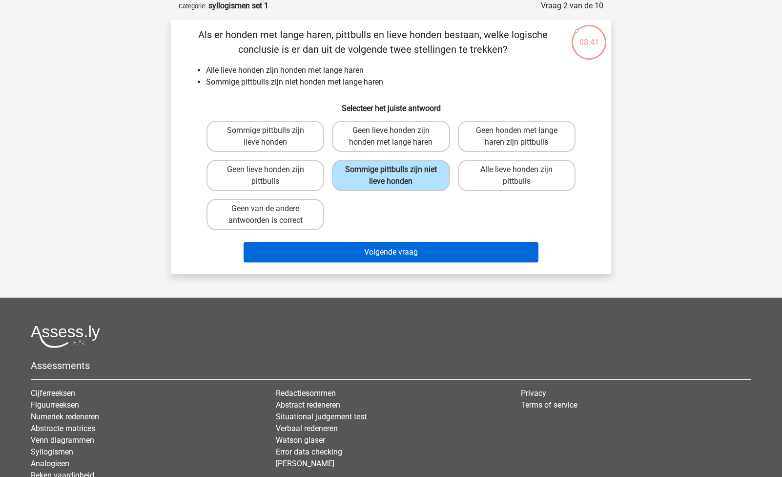
click at [385, 256] on button "Volgende vraag" at bounding box center [391, 252] width 295 height 21
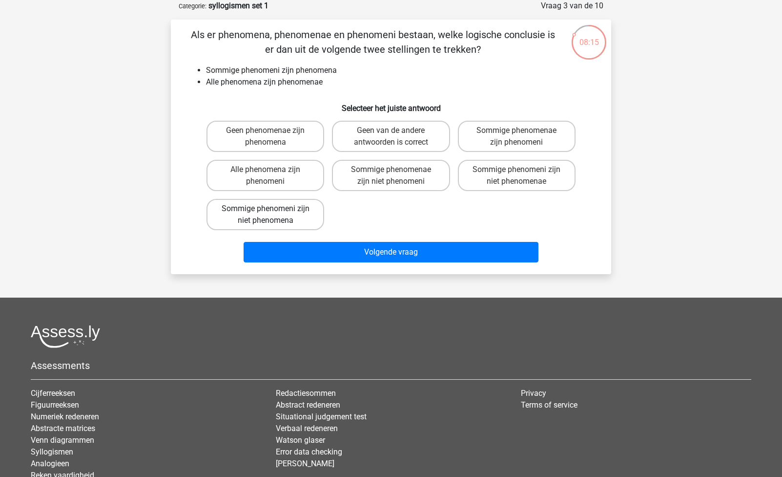
click at [289, 207] on label "Sommige phenomeni zijn niet phenomena" at bounding box center [266, 214] width 118 height 31
click at [272, 208] on input "Sommige phenomeni zijn niet phenomena" at bounding box center [269, 211] width 6 height 6
radio input "true"
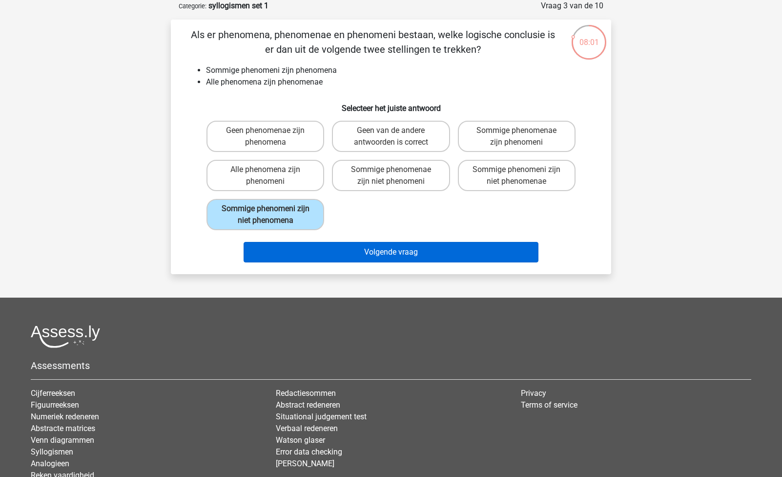
click at [402, 254] on button "Volgende vraag" at bounding box center [391, 252] width 295 height 21
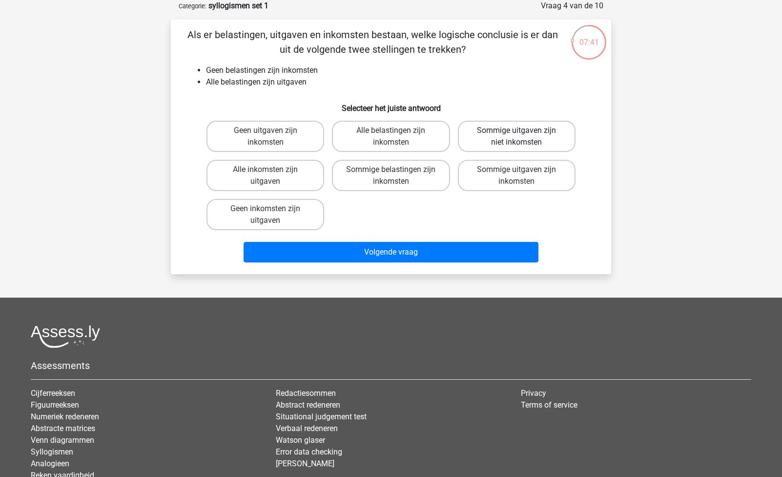
click at [497, 130] on label "Sommige uitgaven zijn niet inkomsten" at bounding box center [517, 136] width 118 height 31
click at [517, 130] on input "Sommige uitgaven zijn niet inkomsten" at bounding box center [520, 133] width 6 height 6
radio input "true"
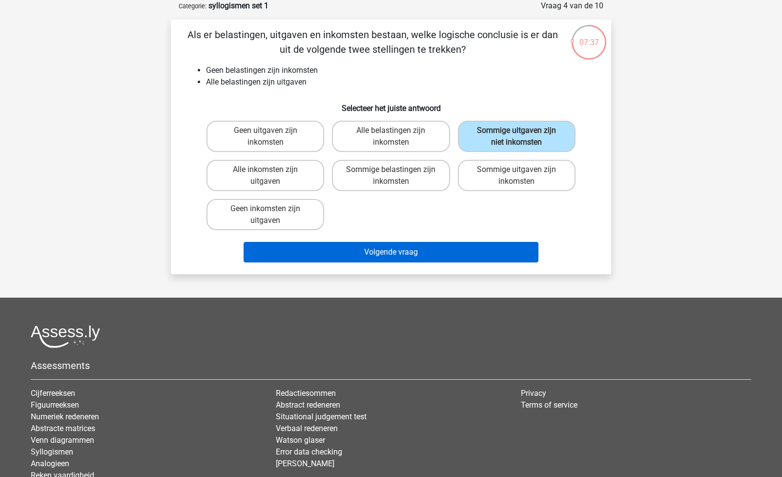
click at [385, 249] on button "Volgende vraag" at bounding box center [391, 252] width 295 height 21
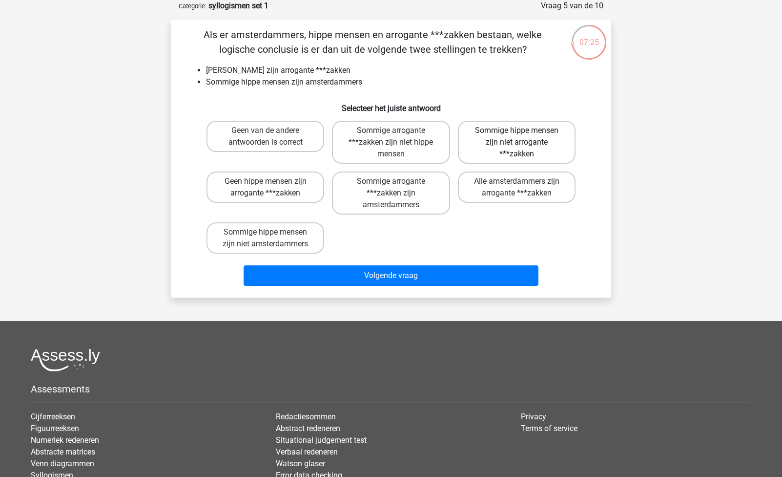
click at [531, 148] on label "Sommige hippe mensen zijn niet arrogante ***zakken" at bounding box center [517, 142] width 118 height 43
click at [523, 137] on input "Sommige hippe mensen zijn niet arrogante ***zakken" at bounding box center [520, 133] width 6 height 6
radio input "true"
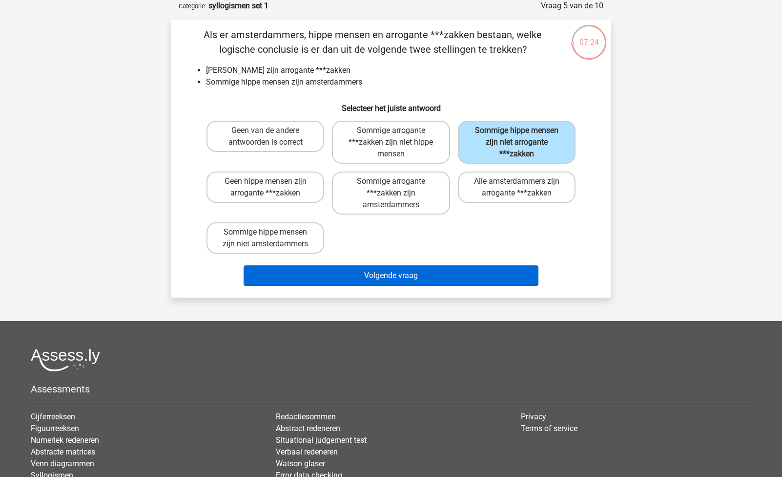
click at [388, 276] on button "Volgende vraag" at bounding box center [391, 275] width 295 height 21
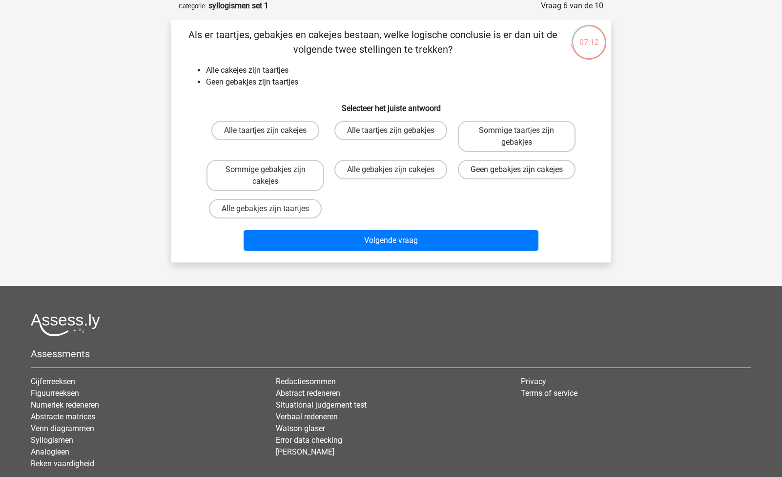
click at [543, 174] on label "Geen gebakjes zijn cakejes" at bounding box center [517, 170] width 118 height 20
click at [523, 174] on input "Geen gebakjes zijn cakejes" at bounding box center [520, 172] width 6 height 6
radio input "true"
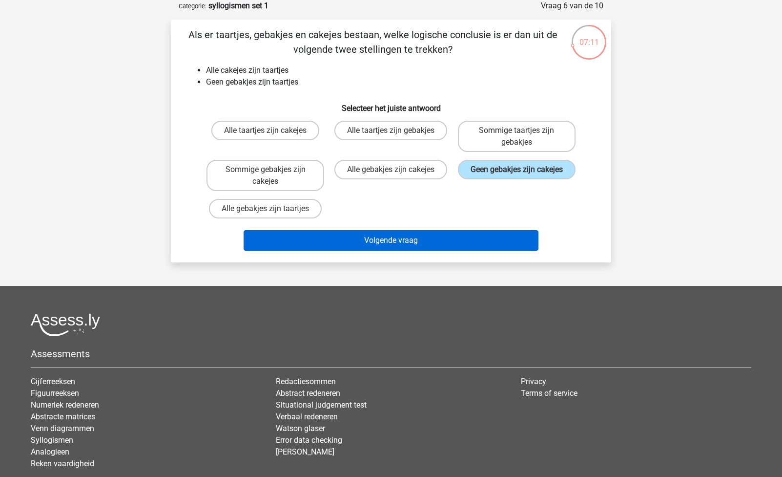
click at [432, 238] on button "Volgende vraag" at bounding box center [391, 240] width 295 height 21
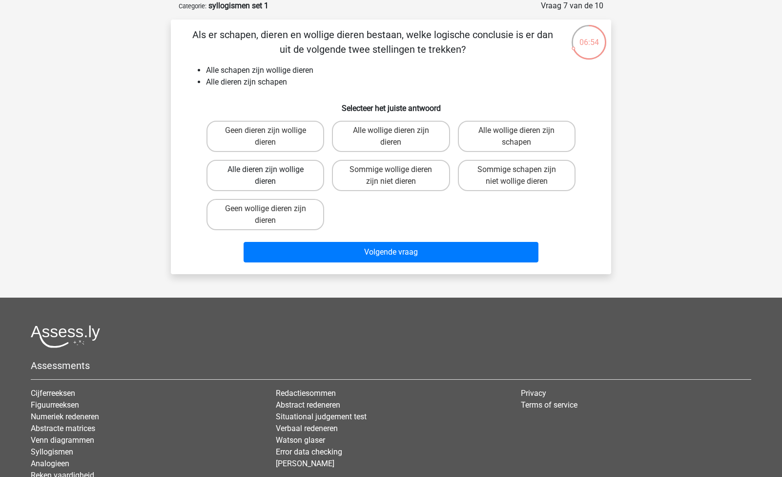
click at [289, 171] on label "Alle dieren zijn wollige dieren" at bounding box center [266, 175] width 118 height 31
click at [272, 171] on input "Alle dieren zijn wollige dieren" at bounding box center [269, 172] width 6 height 6
radio input "true"
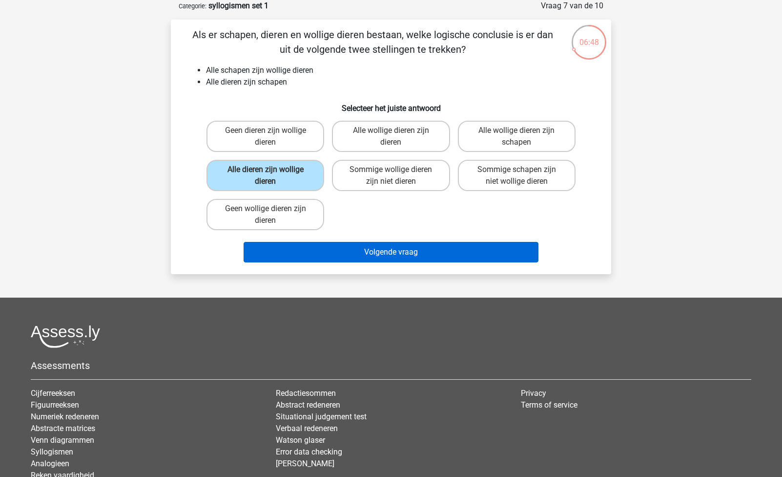
click at [410, 253] on button "Volgende vraag" at bounding box center [391, 252] width 295 height 21
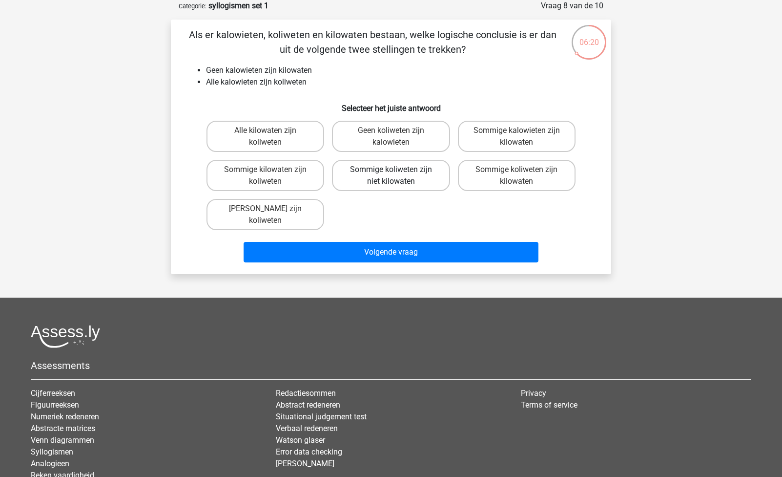
click at [406, 181] on label "Sommige koliweten zijn niet kilowaten" at bounding box center [391, 175] width 118 height 31
click at [397, 176] on input "Sommige koliweten zijn niet kilowaten" at bounding box center [394, 172] width 6 height 6
radio input "true"
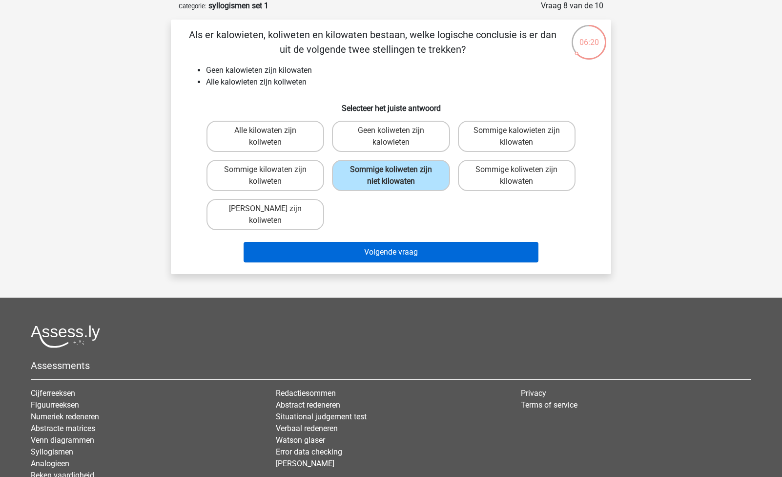
click at [416, 246] on button "Volgende vraag" at bounding box center [391, 252] width 295 height 21
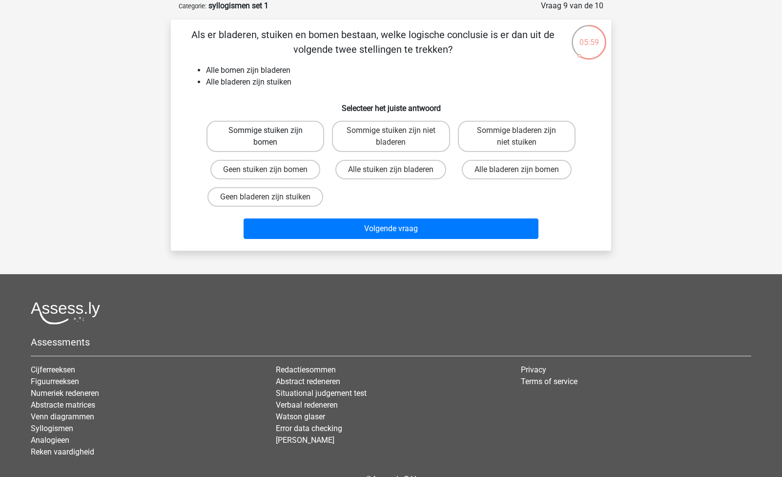
click at [264, 145] on label "Sommige stuiken zijn bomen" at bounding box center [266, 136] width 118 height 31
click at [266, 137] on input "Sommige stuiken zijn bomen" at bounding box center [269, 133] width 6 height 6
radio input "true"
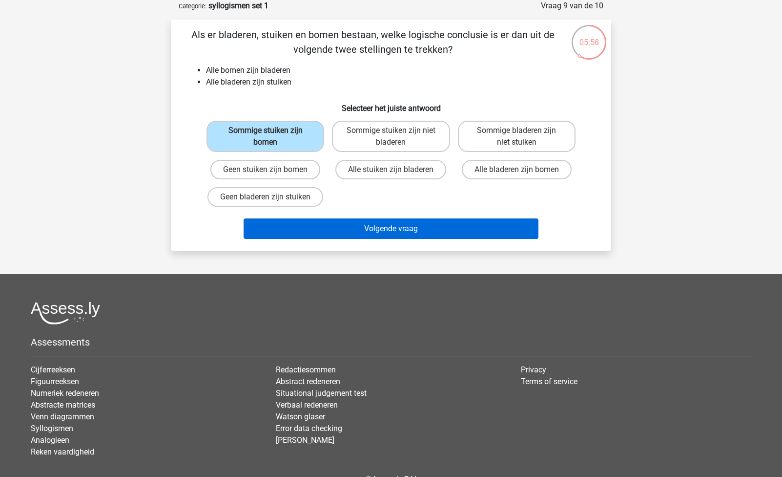
click at [385, 220] on button "Volgende vraag" at bounding box center [391, 228] width 295 height 21
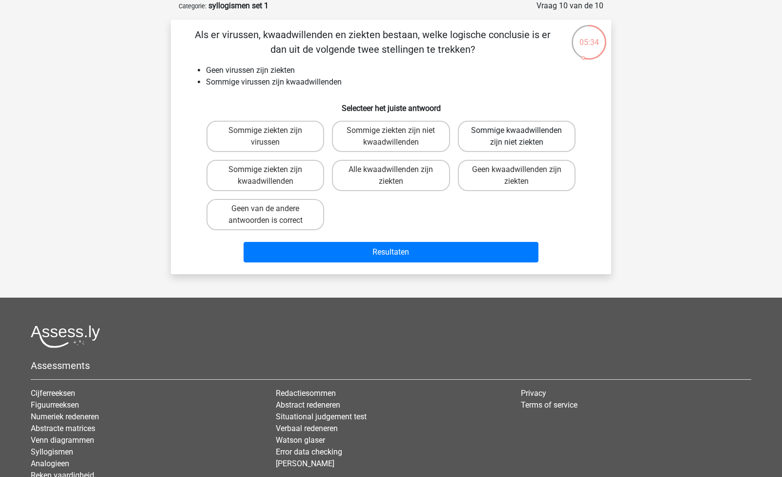
click at [515, 142] on label "Sommige kwaadwillenden zijn niet ziekten" at bounding box center [517, 136] width 118 height 31
click at [517, 137] on input "Sommige kwaadwillenden zijn niet ziekten" at bounding box center [520, 133] width 6 height 6
radio input "true"
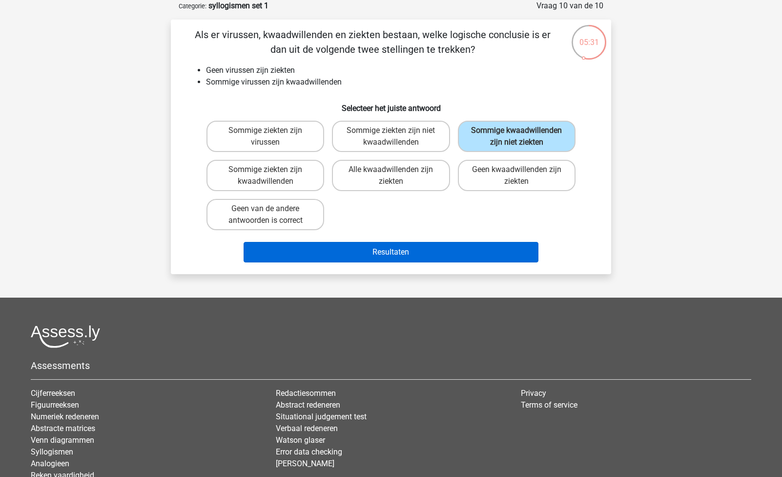
click at [402, 262] on button "Resultaten" at bounding box center [391, 252] width 295 height 21
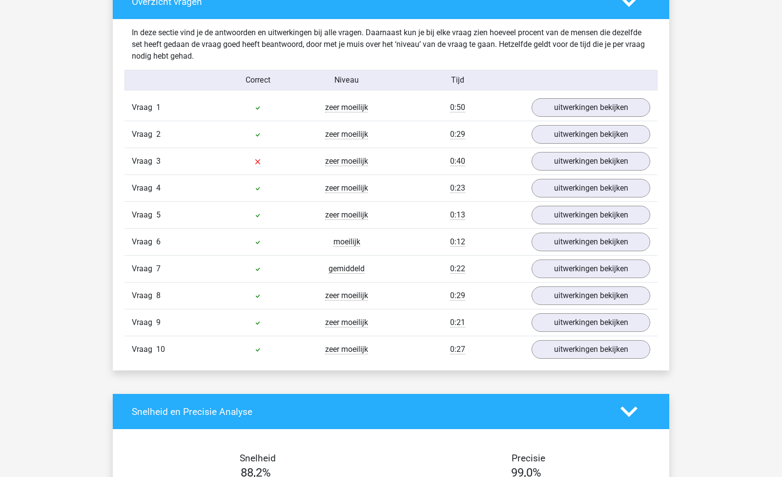
scroll to position [753, 0]
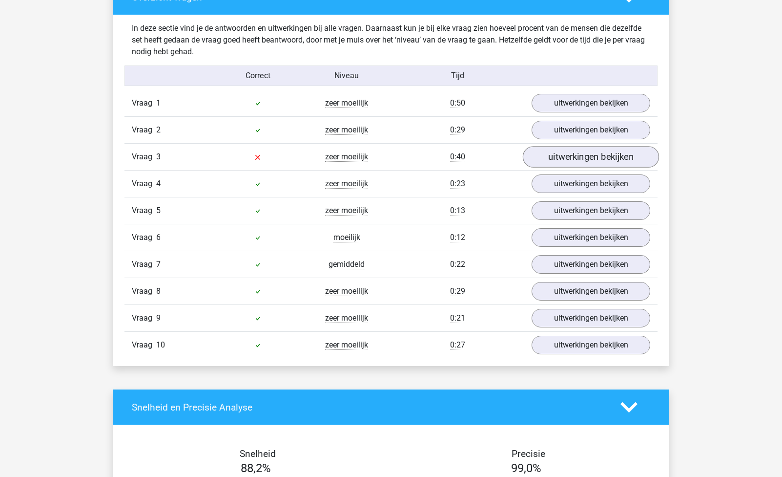
click at [563, 154] on link "uitwerkingen bekijken" at bounding box center [591, 156] width 136 height 21
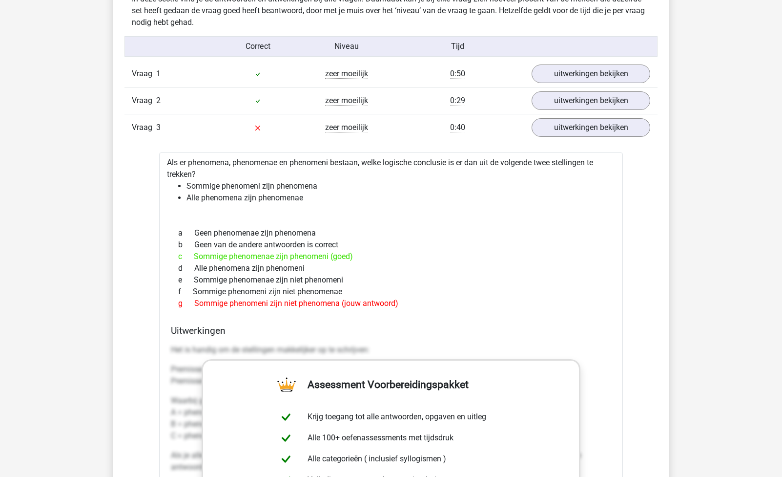
scroll to position [782, 0]
click at [522, 234] on div "a Geen phenomenae zijn phenomena" at bounding box center [391, 234] width 440 height 12
